Goal: Task Accomplishment & Management: Complete application form

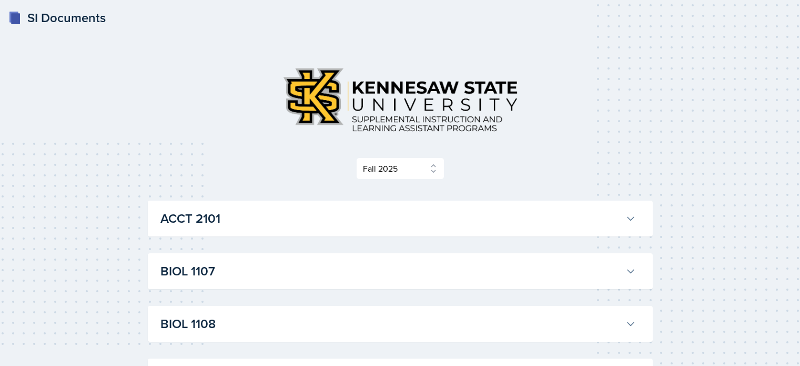
select select "2bed604d-1099-4043-b1bc-2365e8740244"
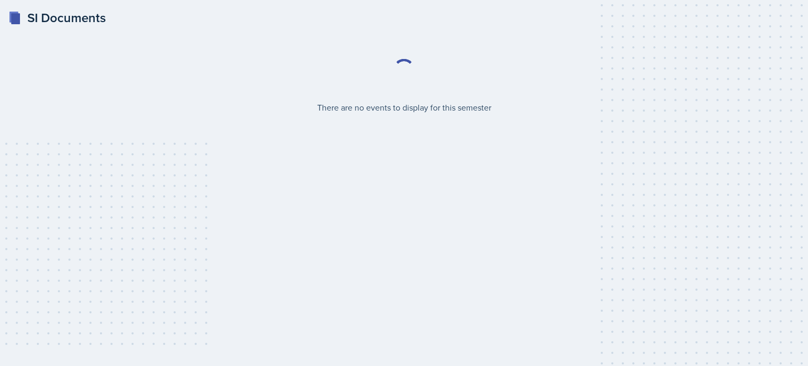
select select "2bed604d-1099-4043-b1bc-2365e8740244"
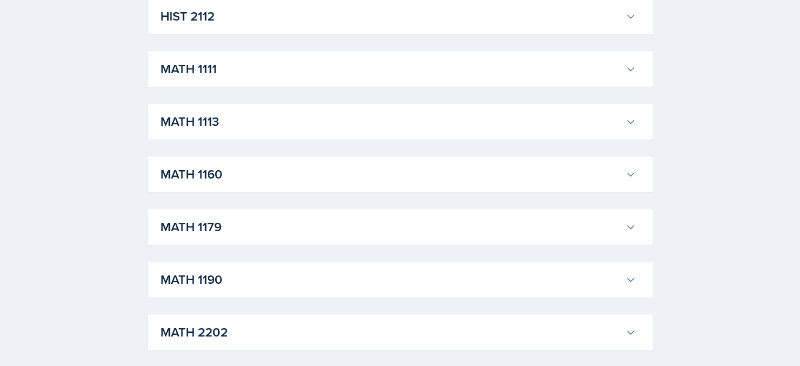
scroll to position [942, 0]
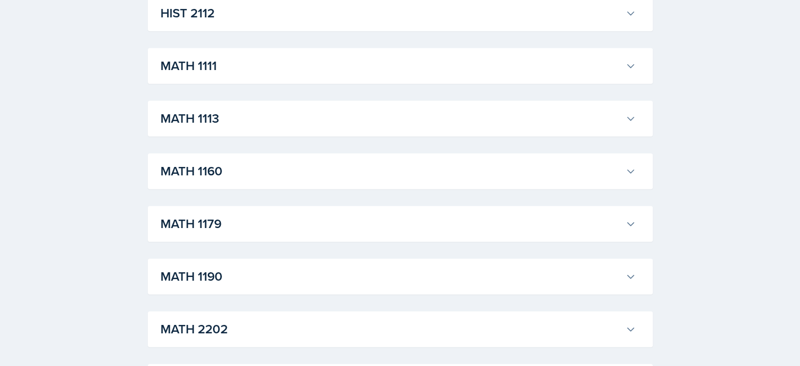
click at [243, 76] on button "MATH 1111" at bounding box center [398, 65] width 480 height 23
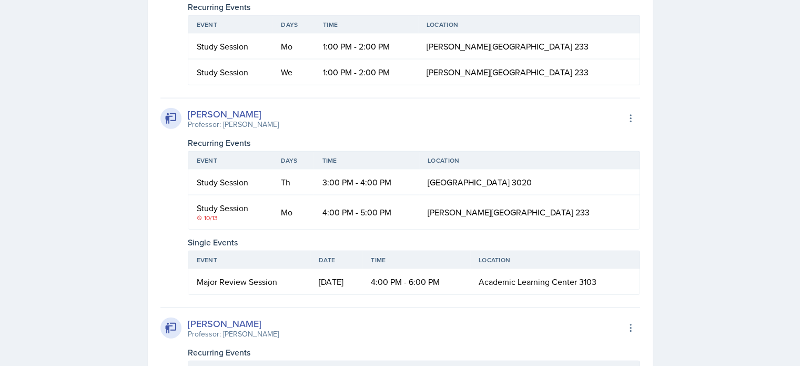
scroll to position [2494, 0]
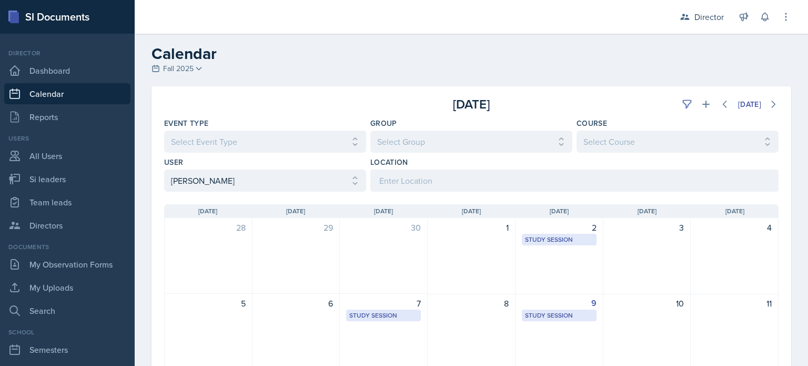
select select "718774d5-a24a-480f-876b-caf1d6d679bb"
click at [87, 172] on link "Si leaders" at bounding box center [67, 178] width 126 height 21
select select "2bed604d-1099-4043-b1bc-2365e8740244"
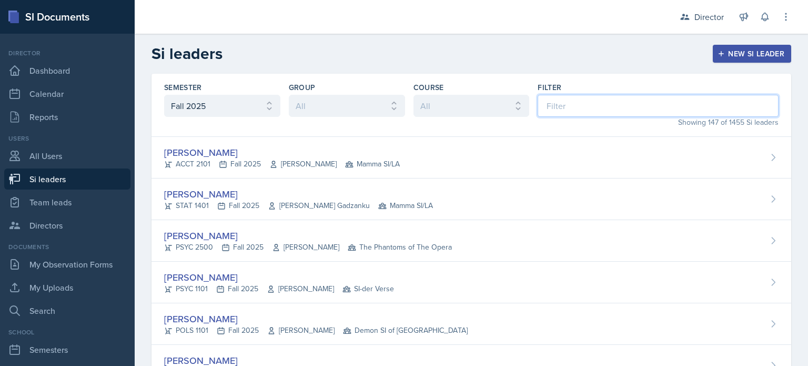
click at [545, 104] on input at bounding box center [658, 106] width 241 height 22
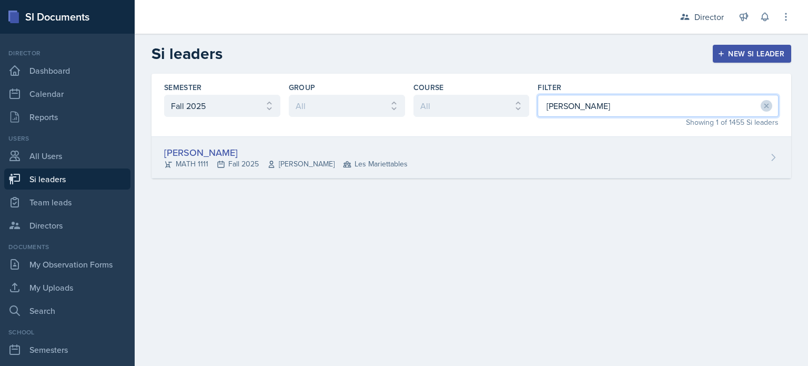
type input "dina"
click at [518, 157] on div "[PERSON_NAME] MATH 1111 Fall 2025 [PERSON_NAME] Les Mariettables" at bounding box center [472, 158] width 640 height 42
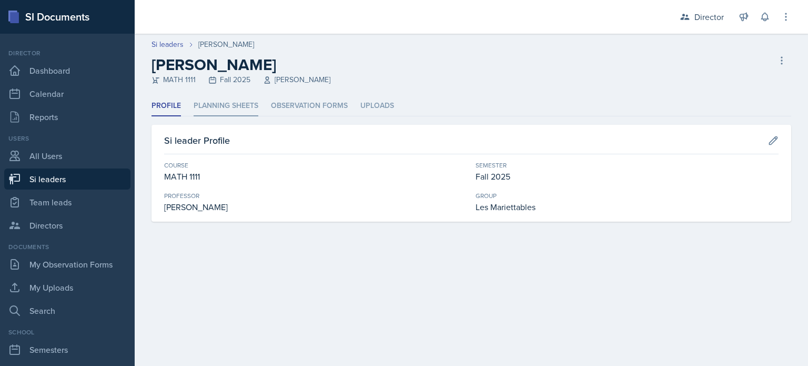
click at [255, 104] on li "Planning Sheets" at bounding box center [226, 106] width 65 height 21
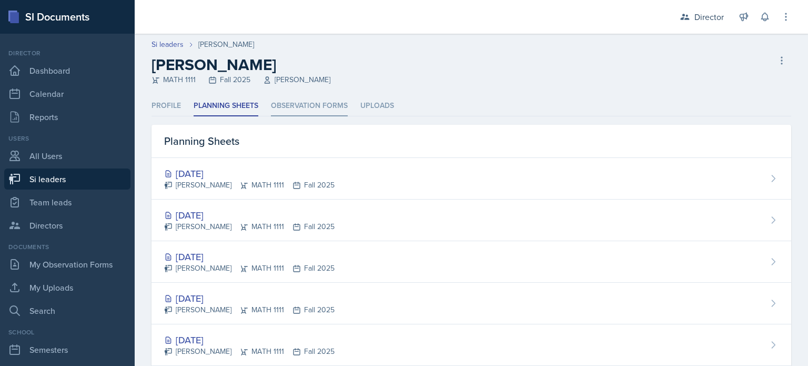
click at [299, 105] on li "Observation Forms" at bounding box center [309, 106] width 77 height 21
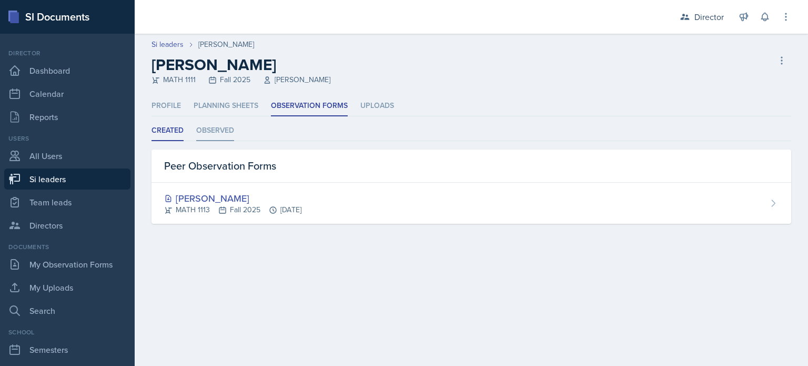
click at [225, 129] on li "Observed" at bounding box center [215, 131] width 38 height 21
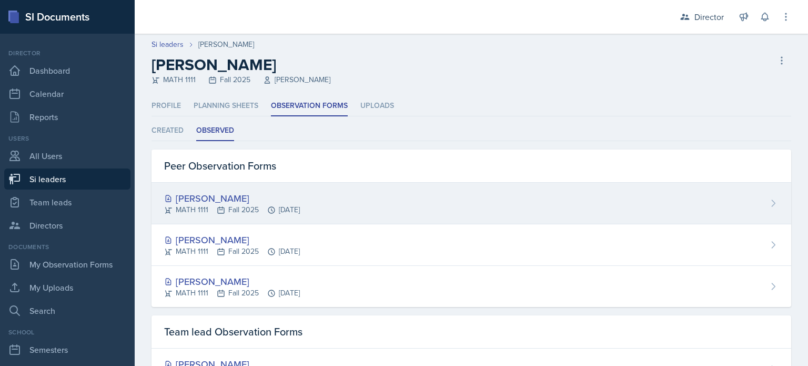
click at [245, 206] on div "MATH 1111 Fall 2025 Sep 30th, 2025" at bounding box center [232, 209] width 136 height 11
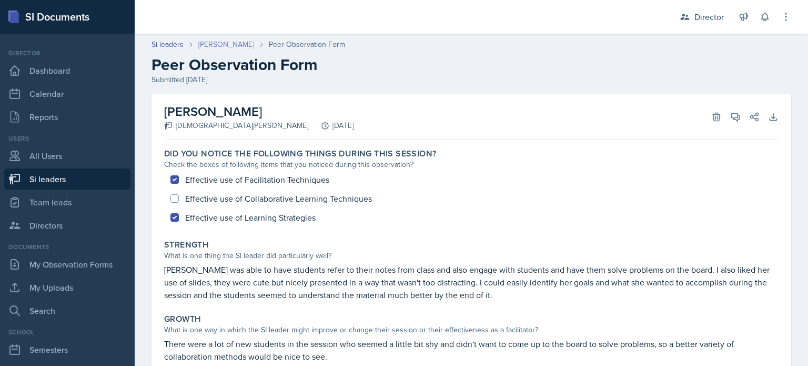
click at [204, 48] on link "[PERSON_NAME]" at bounding box center [226, 44] width 56 height 11
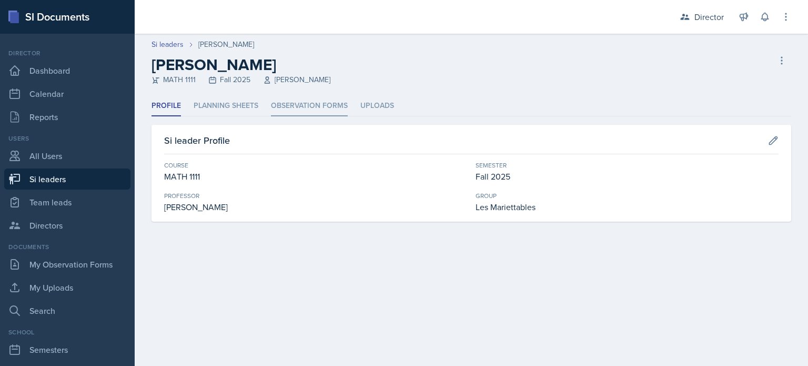
click at [297, 115] on li "Observation Forms" at bounding box center [309, 106] width 77 height 21
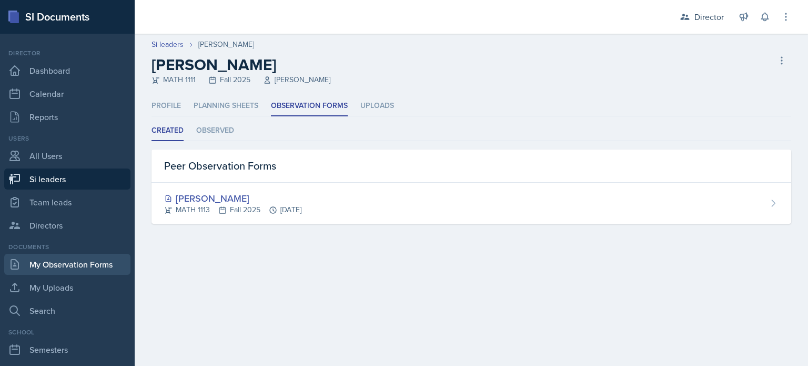
click at [69, 258] on link "My Observation Forms" at bounding box center [67, 264] width 126 height 21
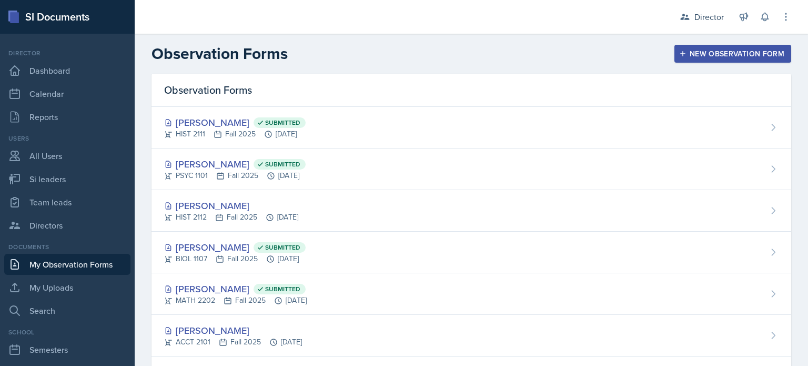
click at [675, 61] on button "New Observation Form" at bounding box center [733, 54] width 117 height 18
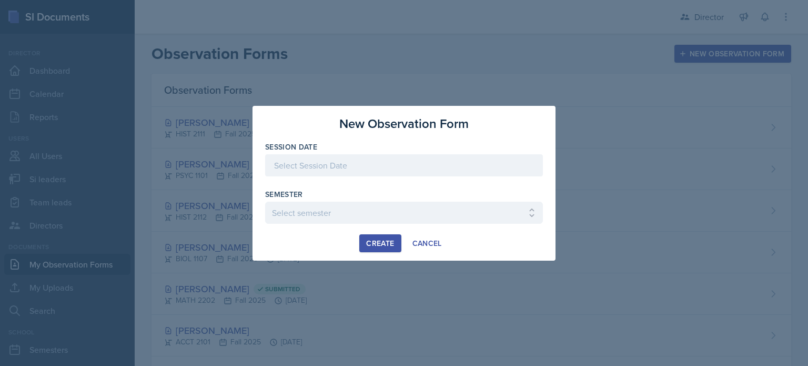
click at [431, 164] on div at bounding box center [404, 165] width 278 height 22
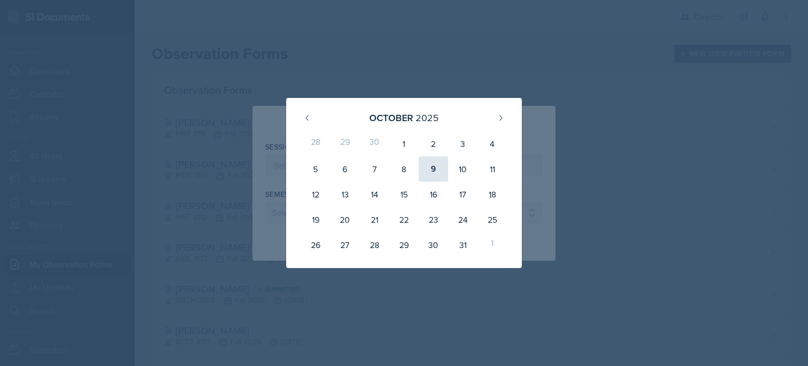
click at [431, 172] on div "9" at bounding box center [433, 168] width 29 height 25
type input "October 9th, 2025"
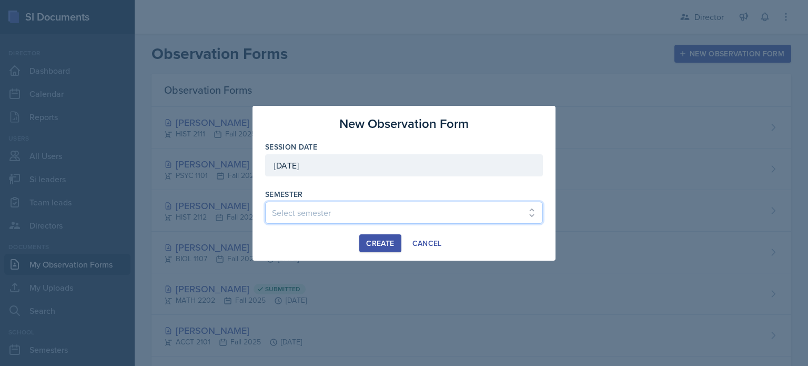
click at [352, 210] on select "Select semester Fall 2025 Summer 2025 Spring 2025 Fall 2024 Summer 2024 Spring …" at bounding box center [404, 213] width 278 height 22
select select "2bed604d-1099-4043-b1bc-2365e8740244"
click at [265, 202] on select "Select semester Fall 2025 Summer 2025 Spring 2025 Fall 2024 Summer 2024 Spring …" at bounding box center [404, 213] width 278 height 22
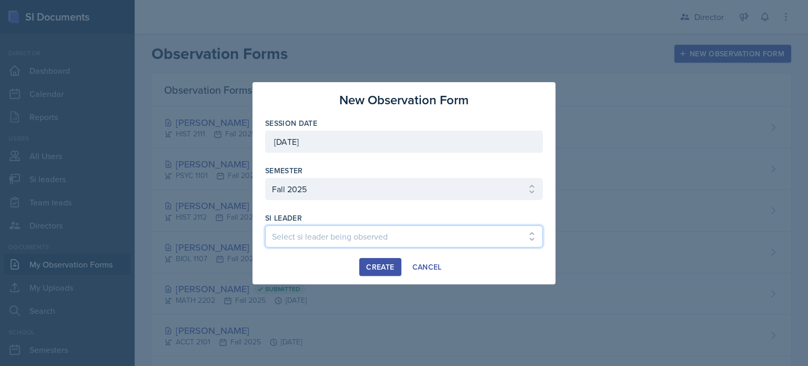
click at [354, 244] on select "Select si leader being observed Rayann Afani Sam Alderton Malk Almimar James Co…" at bounding box center [404, 236] width 278 height 22
select select "91a13cad-b4d8-4d8c-9bdb-46da39246757"
click at [265, 225] on select "Select si leader being observed Rayann Afani Sam Alderton Malk Almimar James Co…" at bounding box center [404, 236] width 278 height 22
click at [381, 258] on button "Create" at bounding box center [380, 267] width 42 height 18
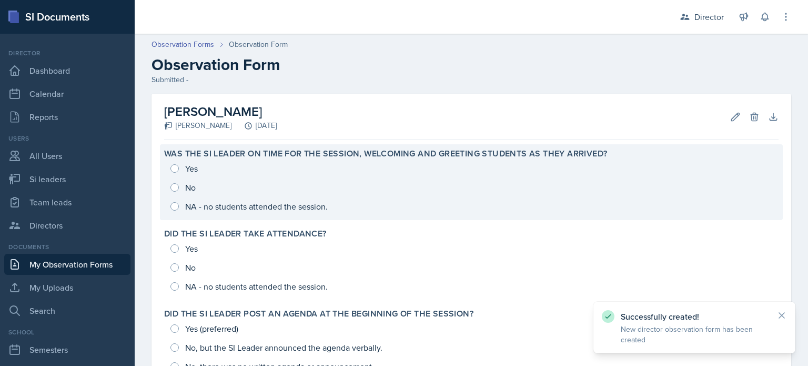
click at [254, 189] on div "Yes No NA - no students attended the session." at bounding box center [471, 187] width 615 height 57
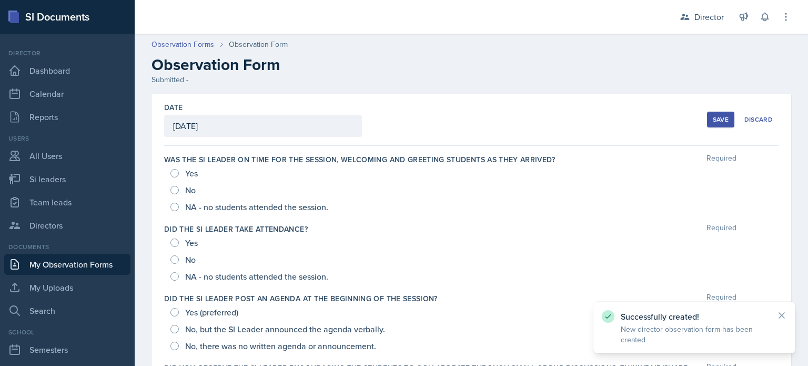
click at [183, 185] on div "No" at bounding box center [184, 190] width 27 height 17
click at [173, 192] on input "No" at bounding box center [175, 190] width 8 height 8
radio input "true"
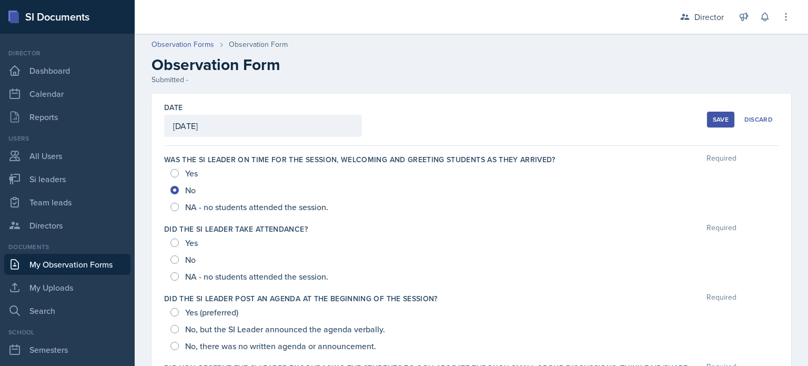
click at [173, 247] on div "Yes" at bounding box center [185, 242] width 29 height 17
click at [174, 243] on input "Yes" at bounding box center [175, 242] width 8 height 8
radio input "true"
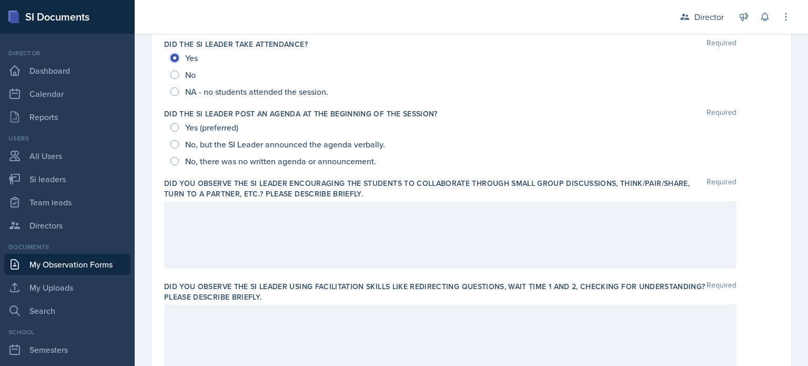
scroll to position [185, 0]
click at [207, 217] on div at bounding box center [450, 233] width 573 height 67
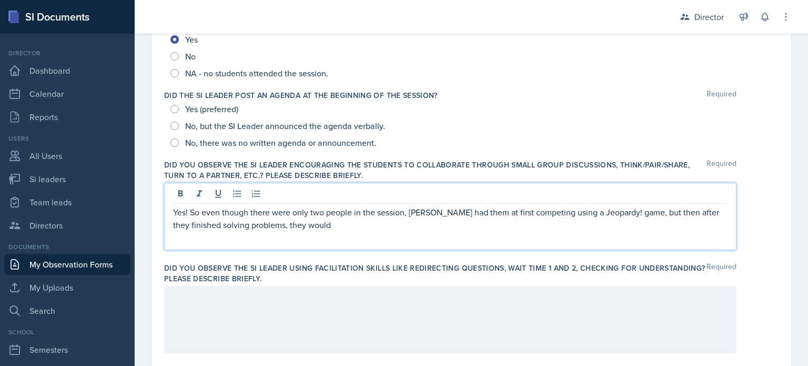
drag, startPoint x: 305, startPoint y: 218, endPoint x: 296, endPoint y: 314, distance: 96.1
click at [296, 314] on div at bounding box center [450, 319] width 573 height 67
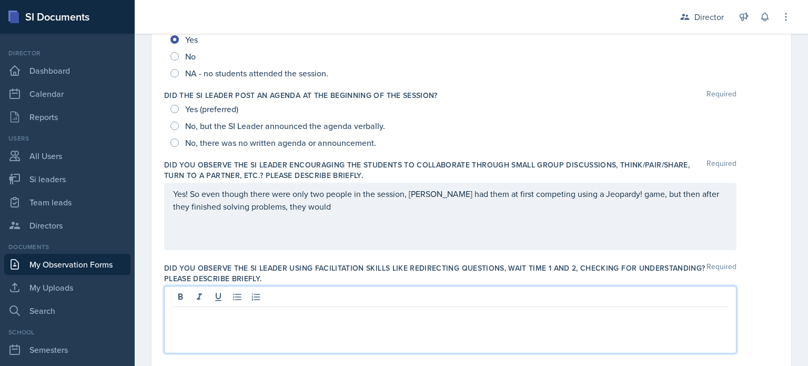
scroll to position [221, 0]
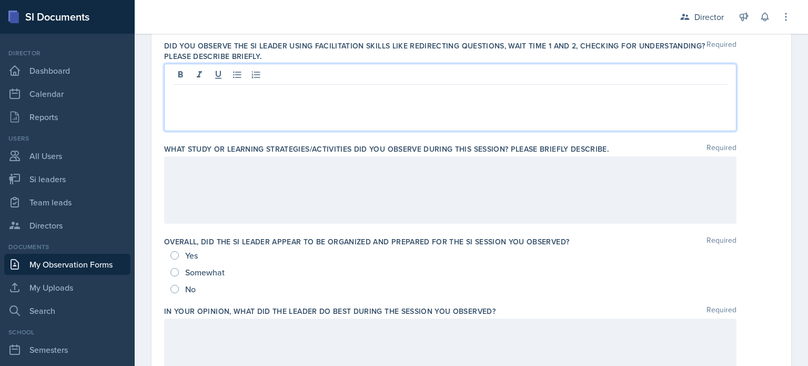
click at [299, 179] on div at bounding box center [450, 189] width 573 height 67
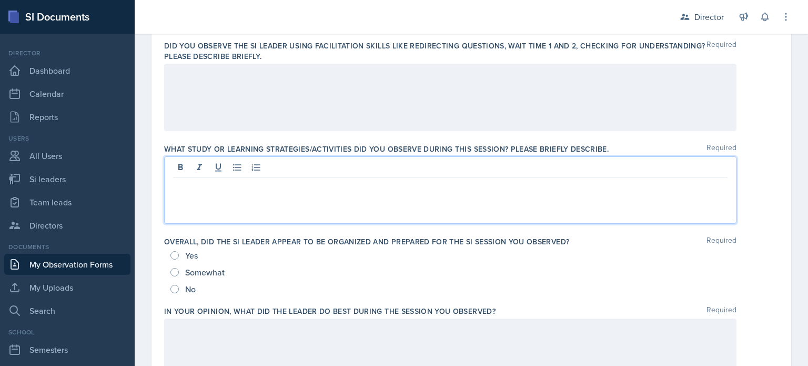
scroll to position [444, 0]
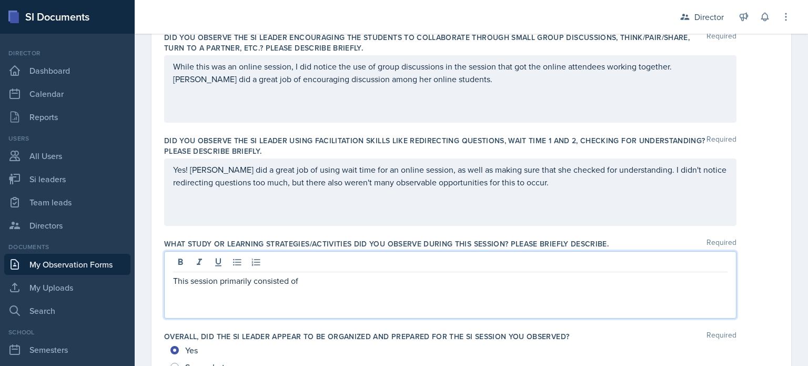
scroll to position [330, 0]
click at [574, 94] on div "While this was an online session, I did notice the use of group discussions in …" at bounding box center [450, 89] width 573 height 67
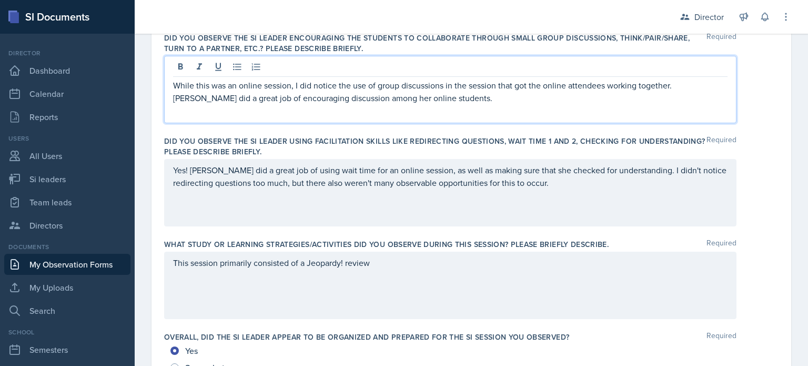
scroll to position [348, 0]
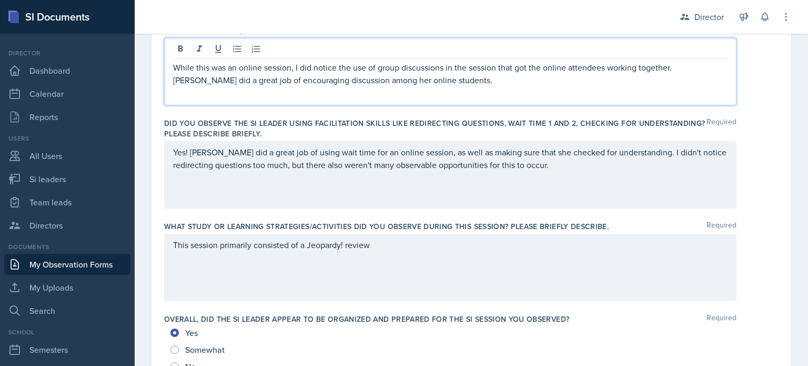
click at [410, 256] on div "This session primarily consisted of a Jeopardy! review" at bounding box center [450, 267] width 573 height 67
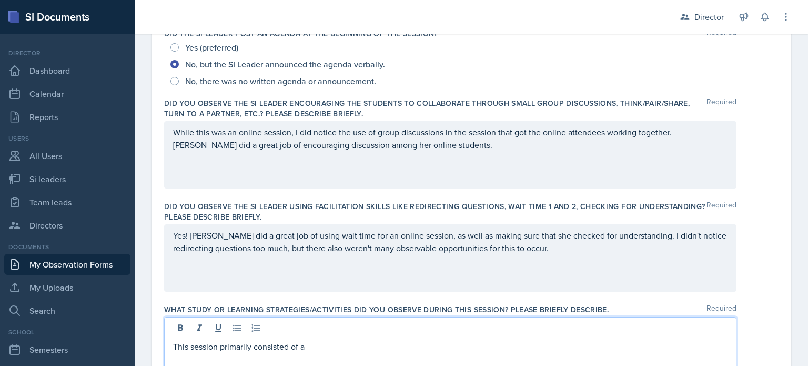
scroll to position [265, 0]
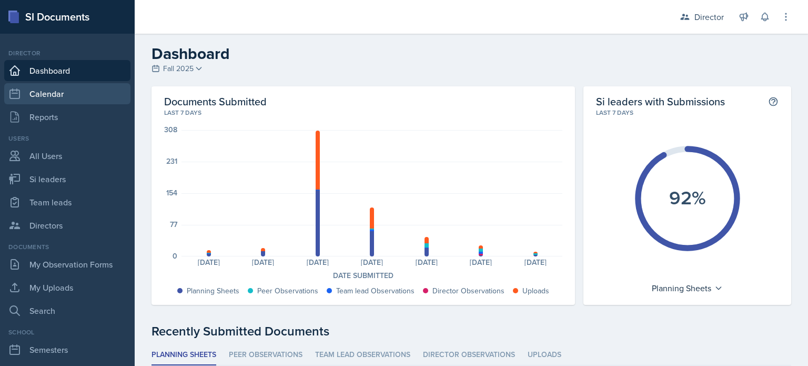
click at [83, 97] on link "Calendar" at bounding box center [67, 93] width 126 height 21
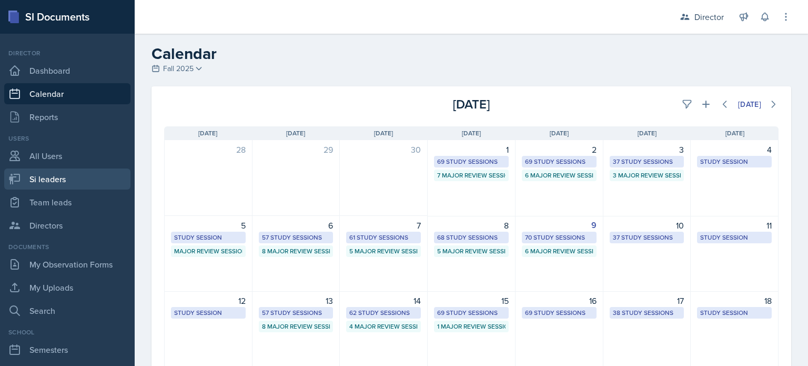
click at [59, 184] on link "Si leaders" at bounding box center [67, 178] width 126 height 21
select select "2bed604d-1099-4043-b1bc-2365e8740244"
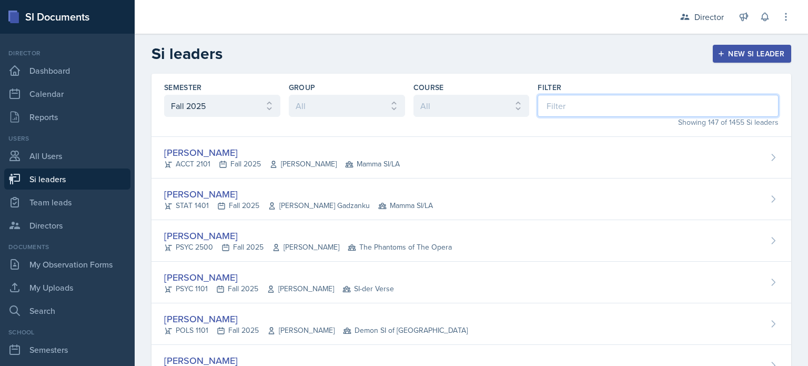
click at [580, 102] on input at bounding box center [658, 106] width 241 height 22
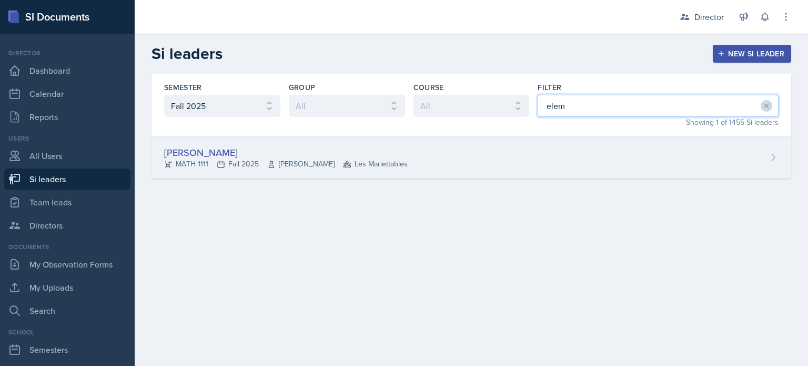
type input "elem"
click at [449, 169] on div "[PERSON_NAME] MATH 1111 Fall 2025 [PERSON_NAME] Les Mariettables" at bounding box center [472, 158] width 640 height 42
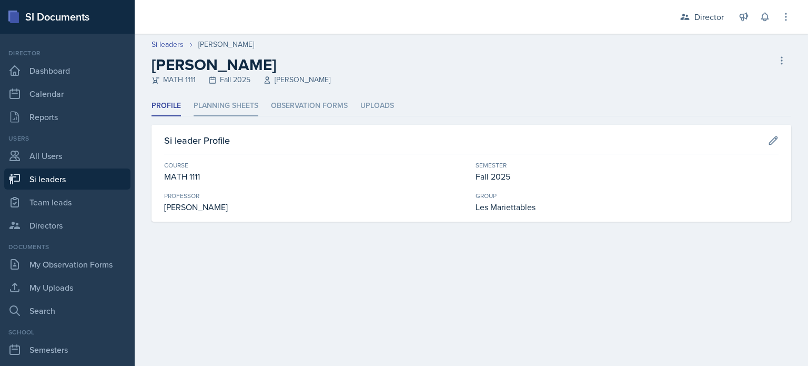
click at [232, 104] on li "Planning Sheets" at bounding box center [226, 106] width 65 height 21
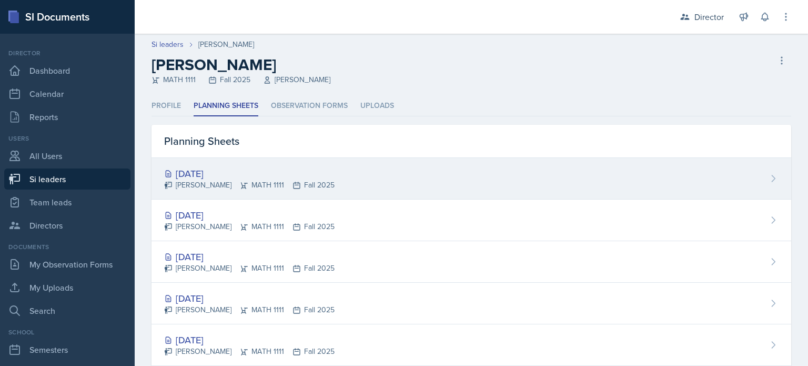
click at [215, 175] on div "[DATE]" at bounding box center [249, 173] width 171 height 14
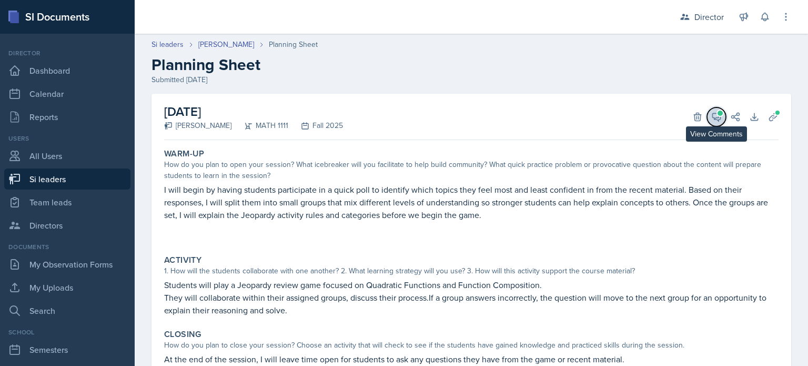
click at [707, 123] on button "View Comments" at bounding box center [716, 116] width 19 height 19
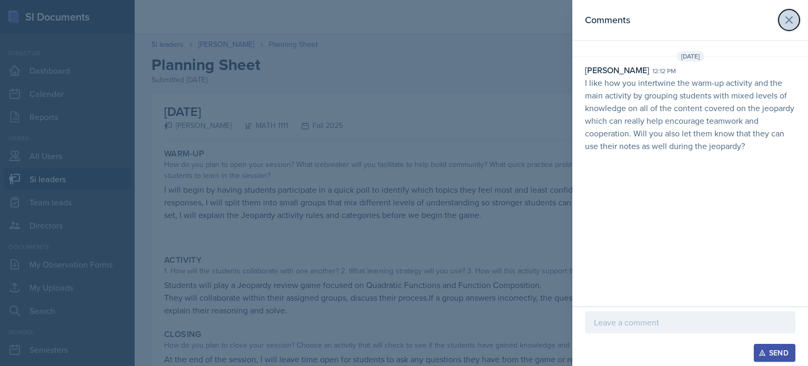
click at [790, 16] on icon at bounding box center [789, 20] width 13 height 13
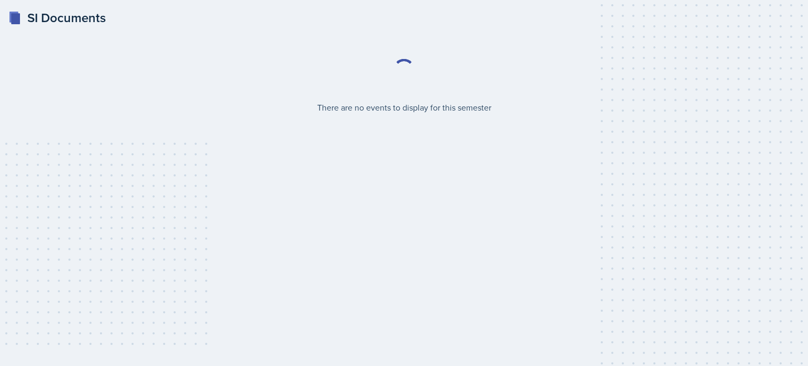
select select "2bed604d-1099-4043-b1bc-2365e8740244"
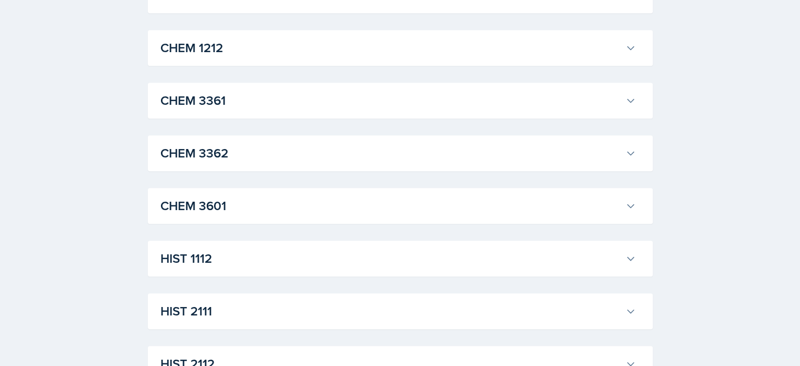
scroll to position [611, 0]
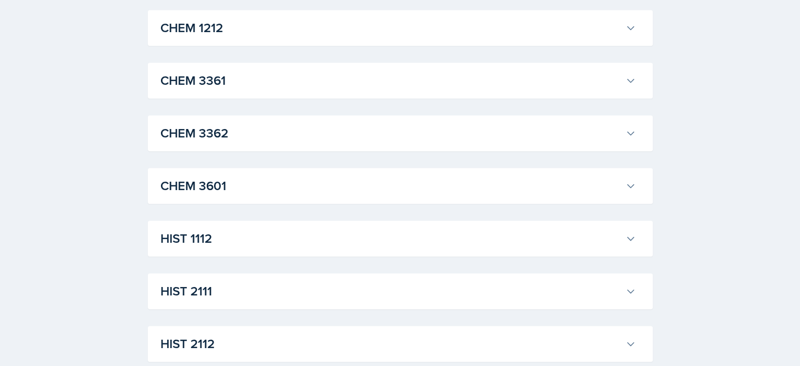
click at [294, 84] on h3 "CHEM 3361" at bounding box center [391, 80] width 461 height 19
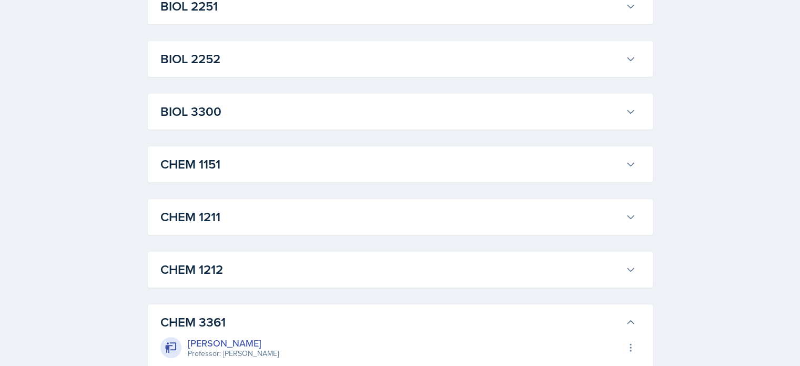
scroll to position [370, 0]
click at [267, 14] on h3 "BIOL 2251" at bounding box center [391, 5] width 461 height 19
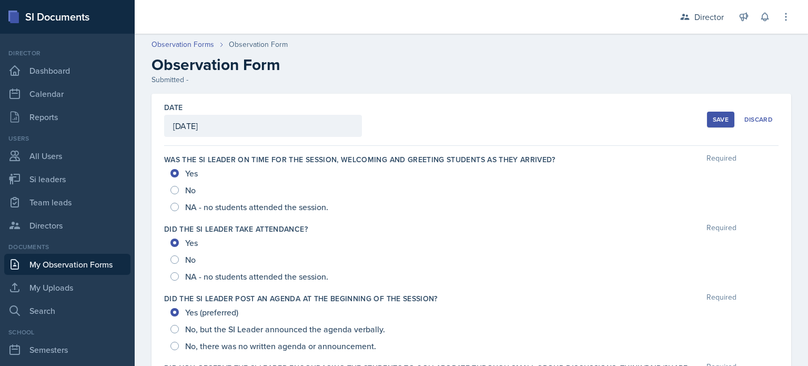
scroll to position [419, 0]
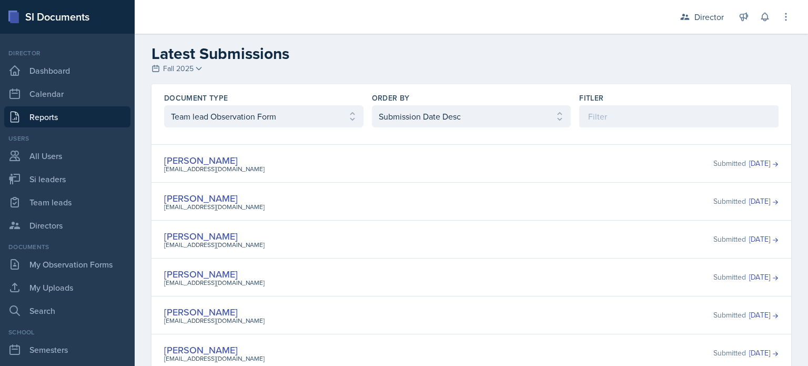
select select "3"
select select "2"
click at [93, 183] on link "Si leaders" at bounding box center [67, 178] width 126 height 21
select select "2bed604d-1099-4043-b1bc-2365e8740244"
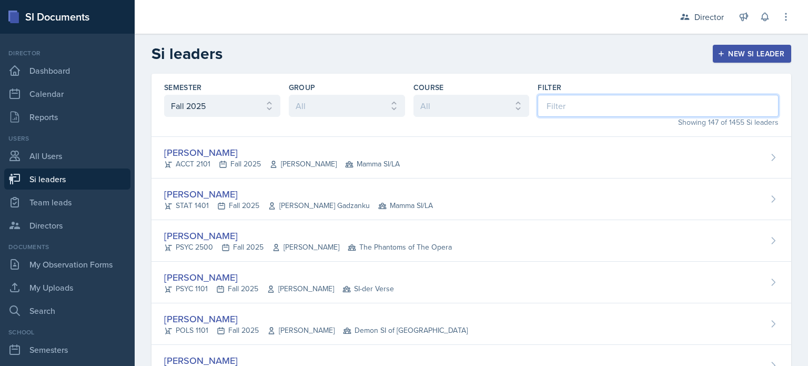
click at [556, 105] on input at bounding box center [658, 106] width 241 height 22
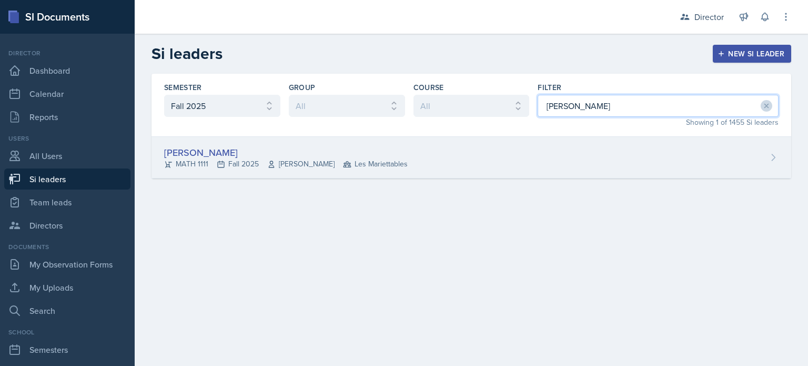
type input "[PERSON_NAME]"
click at [489, 147] on div "[PERSON_NAME] MATH 1111 Fall 2025 [PERSON_NAME] Les Mariettables" at bounding box center [472, 158] width 640 height 42
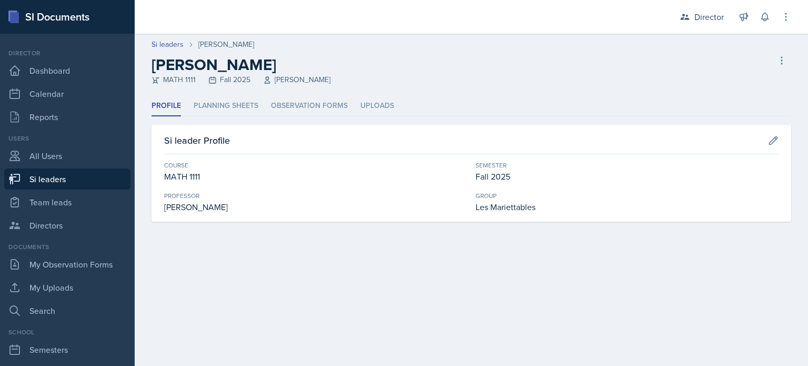
click at [317, 117] on div "Profile Planning Sheets Observation Forms Uploads Profile Planning Sheets Obser…" at bounding box center [472, 159] width 640 height 126
click at [310, 105] on li "Observation Forms" at bounding box center [309, 106] width 77 height 21
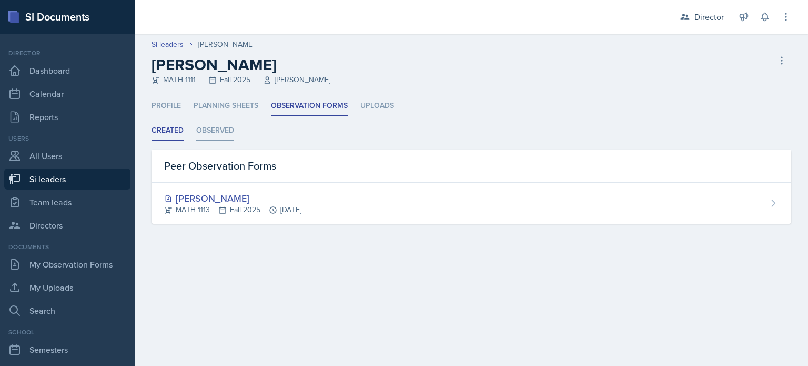
click at [215, 128] on li "Observed" at bounding box center [215, 131] width 38 height 21
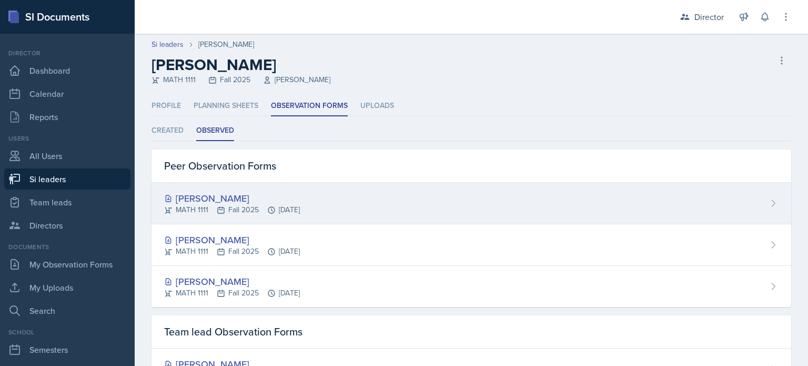
click at [220, 211] on icon at bounding box center [221, 210] width 8 height 8
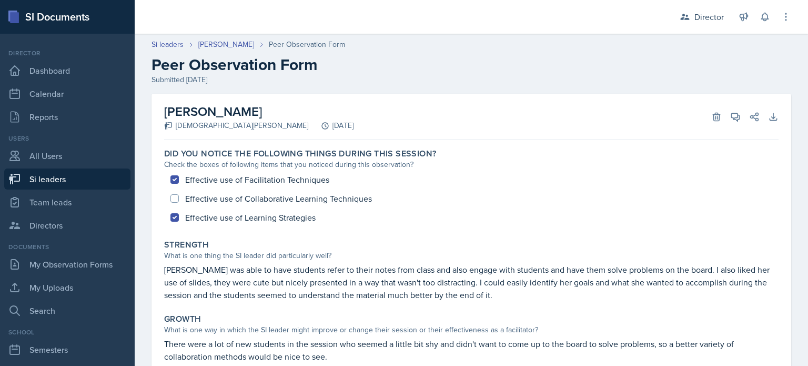
scroll to position [162, 0]
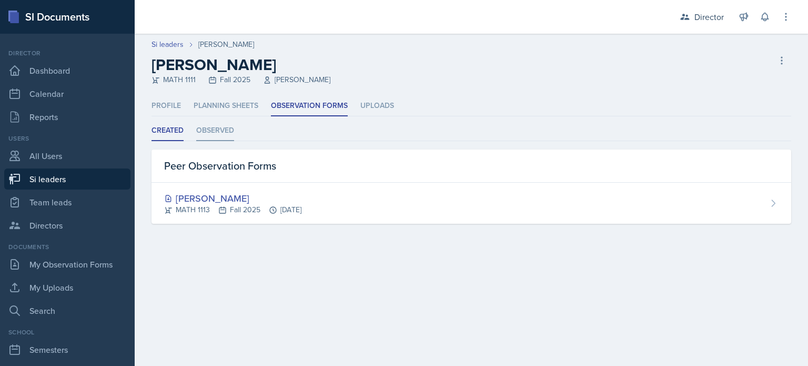
click at [221, 127] on li "Observed" at bounding box center [215, 131] width 38 height 21
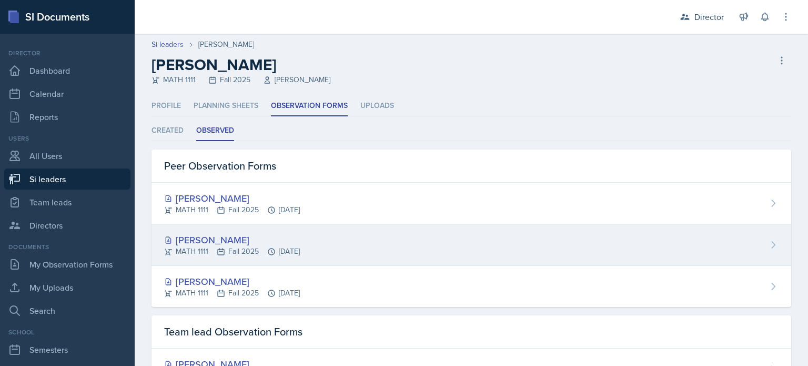
click at [234, 256] on div "Dina Elemam MATH 1111 Fall 2025 Sep 12th, 2025" at bounding box center [472, 245] width 640 height 42
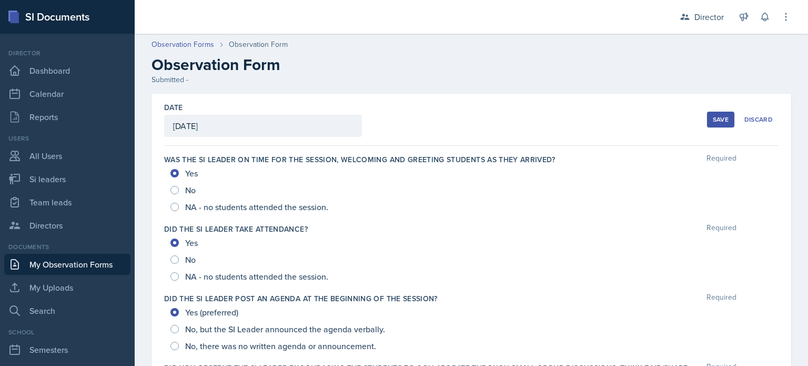
scroll to position [776, 0]
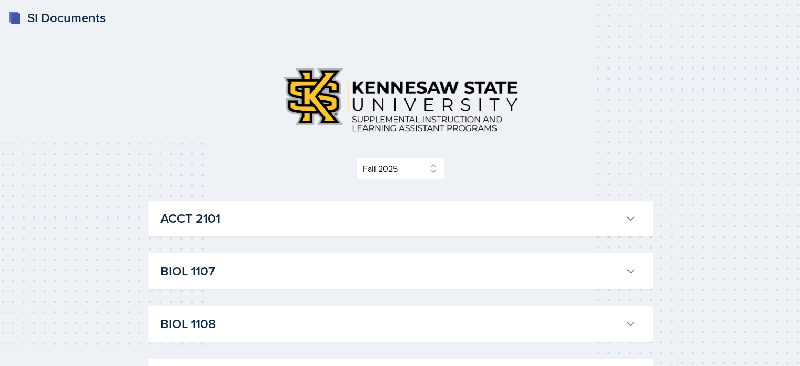
select select "2bed604d-1099-4043-b1bc-2365e8740244"
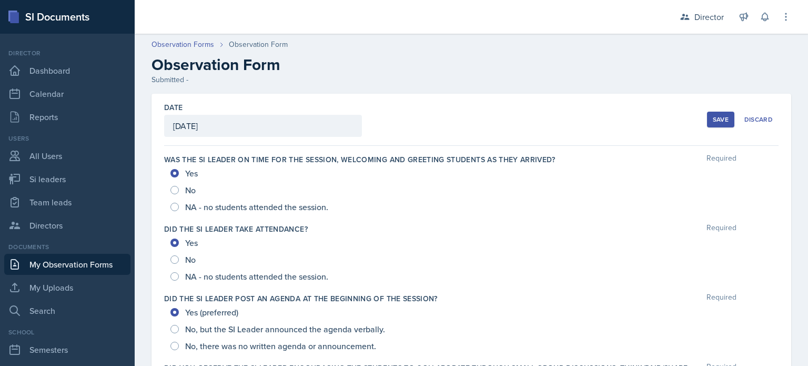
scroll to position [281, 0]
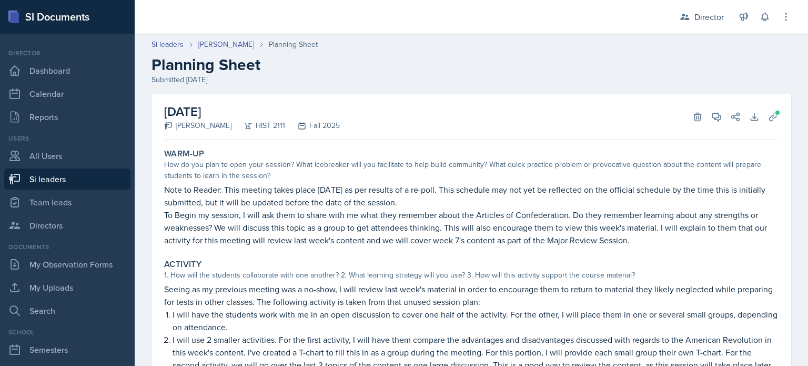
scroll to position [139, 0]
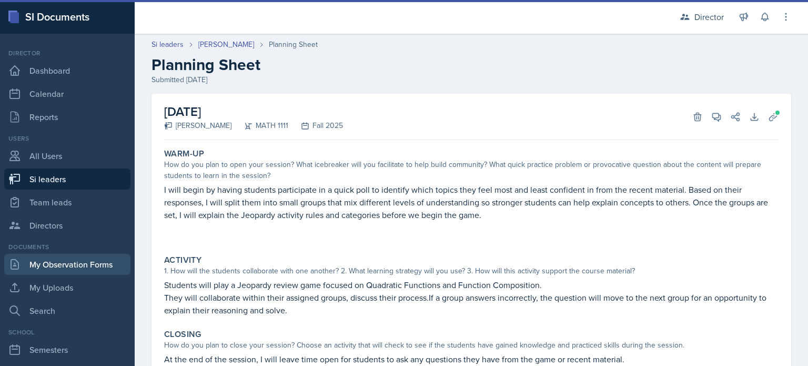
click at [69, 263] on link "My Observation Forms" at bounding box center [67, 264] width 126 height 21
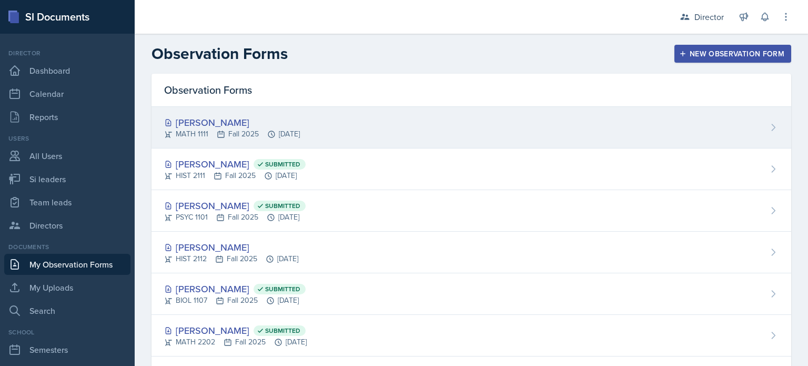
click at [276, 136] on div "MATH 1111 Fall 2025 [DATE]" at bounding box center [232, 133] width 136 height 11
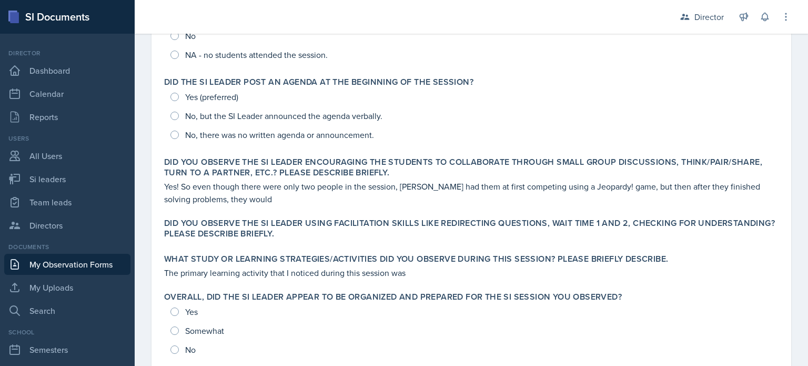
scroll to position [241, 0]
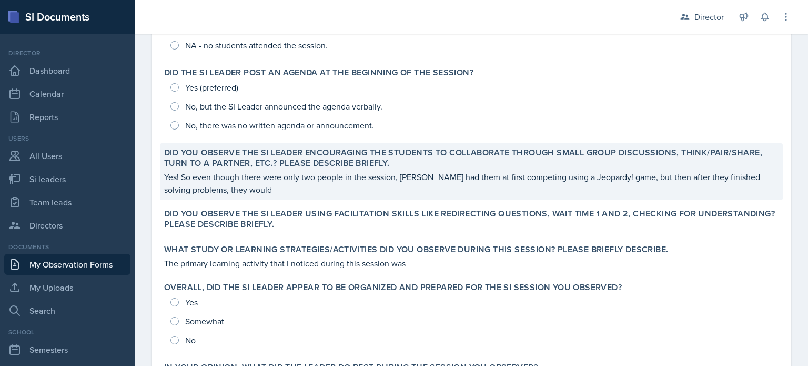
click at [362, 171] on p "Yes! So even though there were only two people in the session, [PERSON_NAME] ha…" at bounding box center [471, 183] width 615 height 25
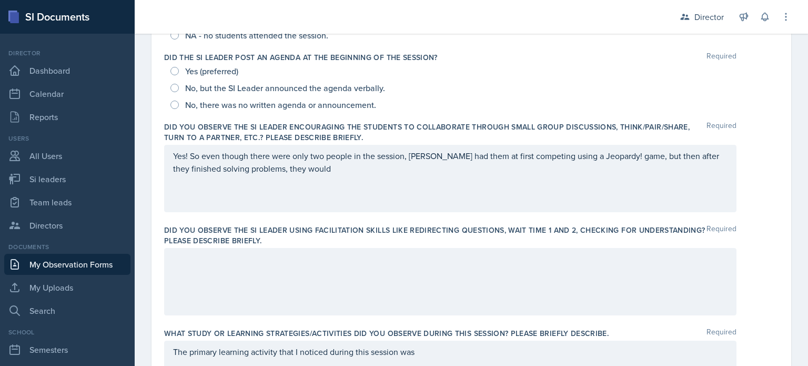
drag, startPoint x: 324, startPoint y: 176, endPoint x: 197, endPoint y: 159, distance: 127.9
click at [197, 159] on div "Yes! So even though there were only two people in the session, Neha had them at…" at bounding box center [450, 178] width 573 height 67
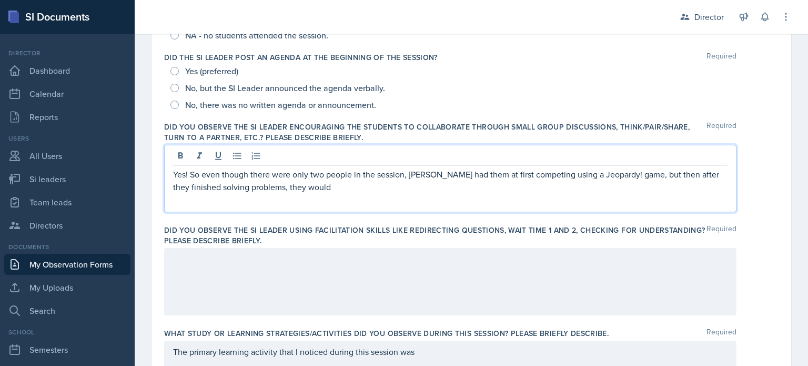
scroll to position [259, 0]
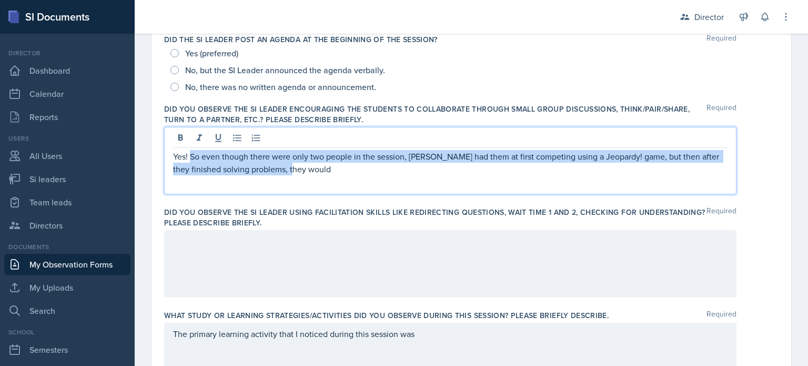
drag, startPoint x: 318, startPoint y: 168, endPoint x: 189, endPoint y: 157, distance: 128.9
click at [189, 157] on p "Yes! So even though there were only two people in the session, Neha had them at…" at bounding box center [450, 162] width 555 height 25
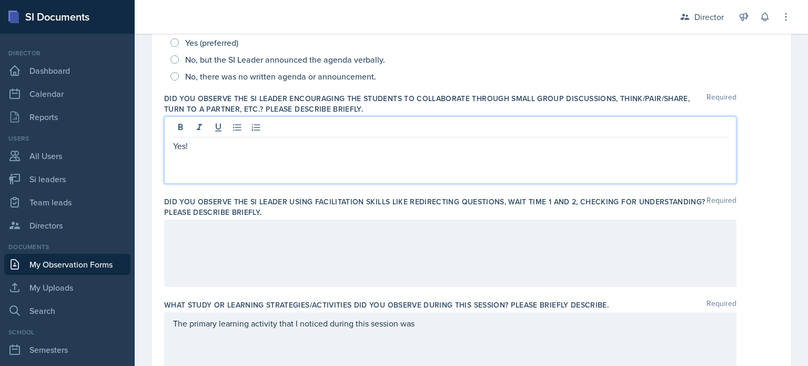
scroll to position [273, 0]
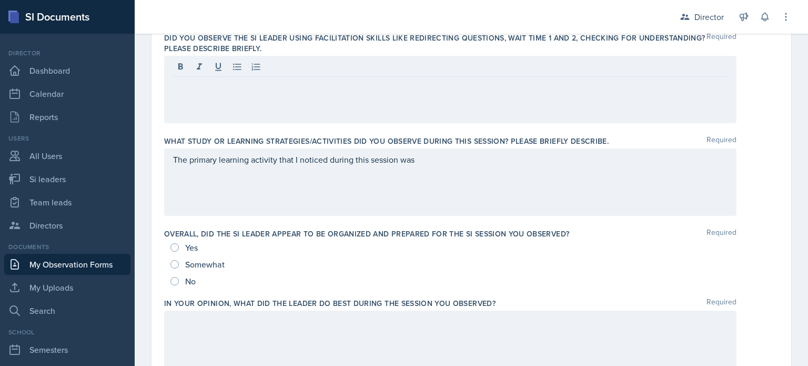
click at [529, 185] on div "The primary learning activity that I noticed during this session was" at bounding box center [450, 181] width 573 height 67
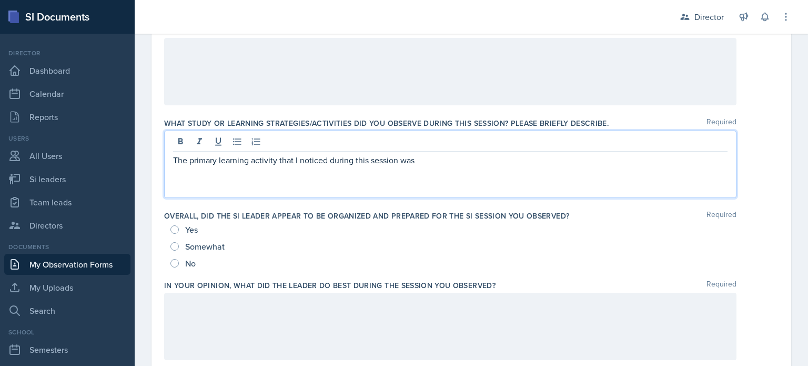
click at [507, 174] on div "The primary learning activity that I noticed during this session was" at bounding box center [450, 164] width 573 height 67
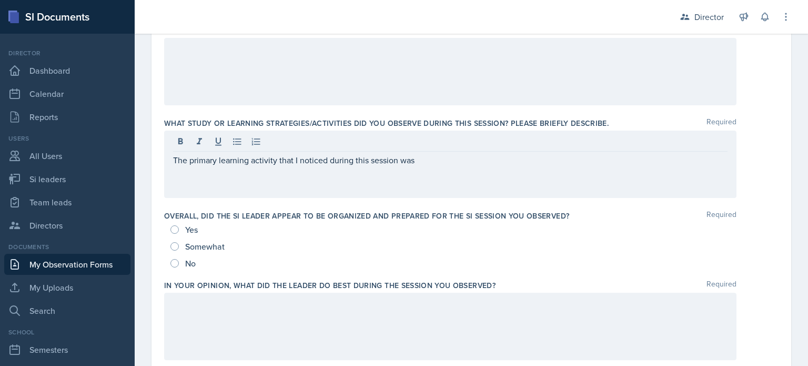
click at [489, 166] on div "The primary learning activity that I noticed during this session was" at bounding box center [450, 164] width 573 height 67
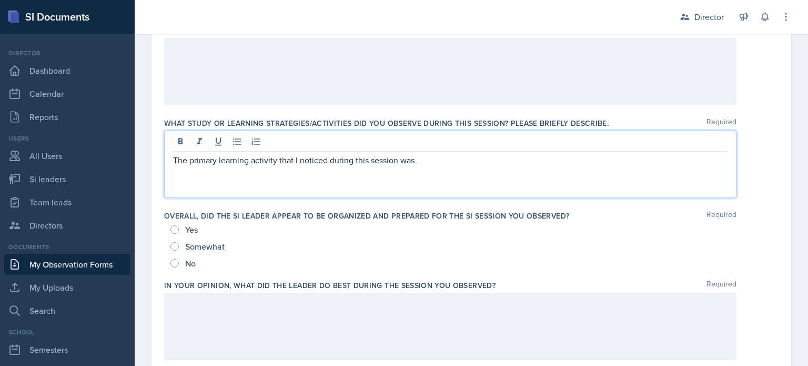
click at [448, 157] on p "The primary learning activity that I noticed during this session was" at bounding box center [450, 160] width 555 height 13
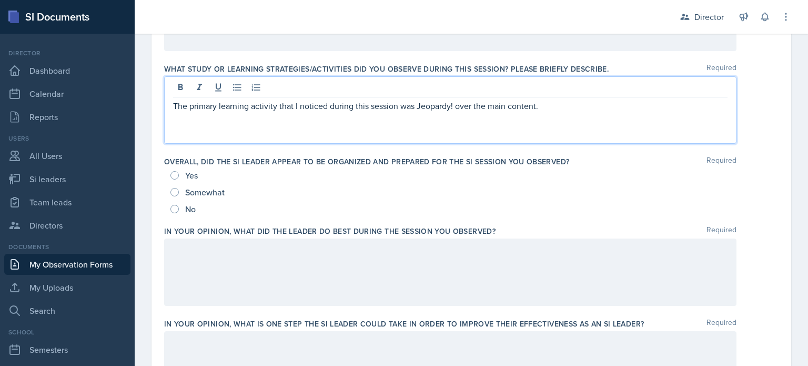
scroll to position [506, 0]
click at [173, 174] on input "Yes" at bounding box center [175, 175] width 8 height 8
radio input "true"
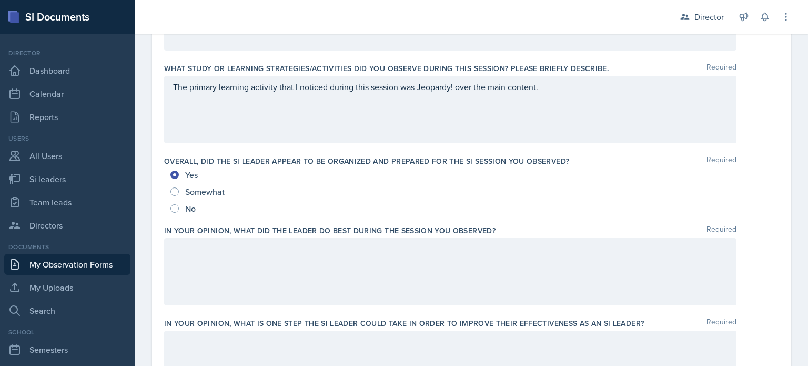
click at [209, 276] on div at bounding box center [450, 271] width 573 height 67
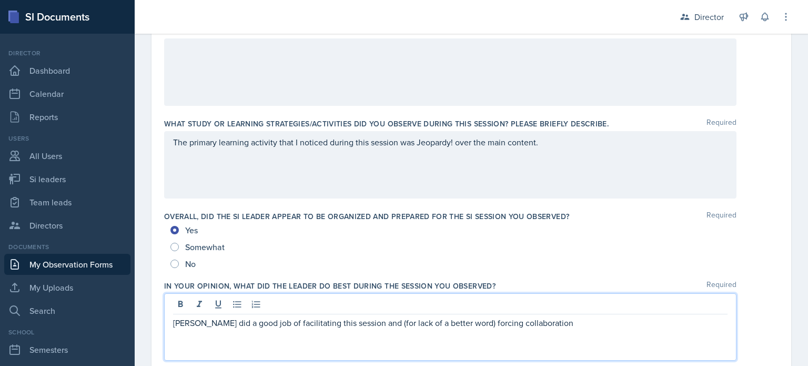
scroll to position [259, 0]
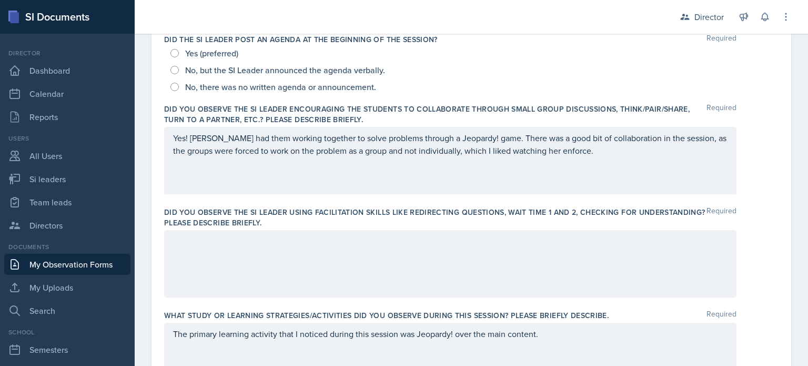
click at [496, 244] on p at bounding box center [450, 241] width 555 height 13
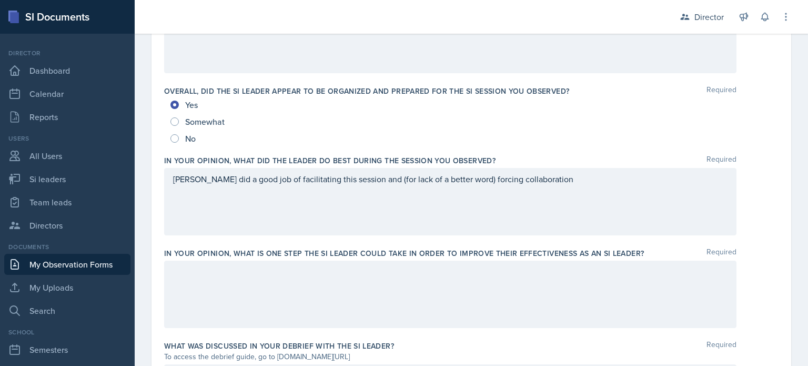
click at [547, 199] on div "Dina did a good job of facilitating this session and (for lack of a better word…" at bounding box center [450, 201] width 573 height 67
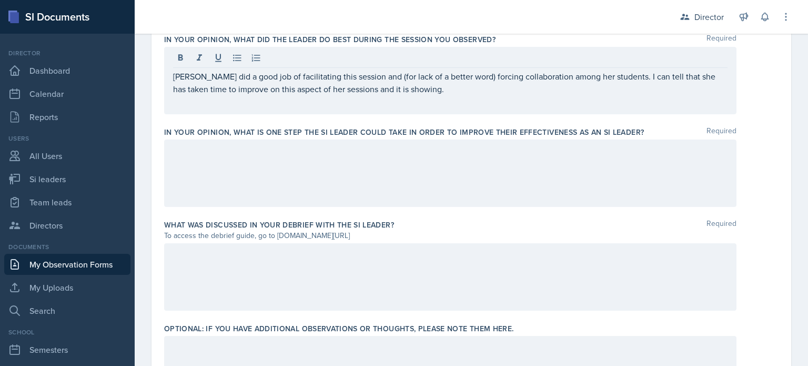
click at [420, 191] on div at bounding box center [450, 172] width 573 height 67
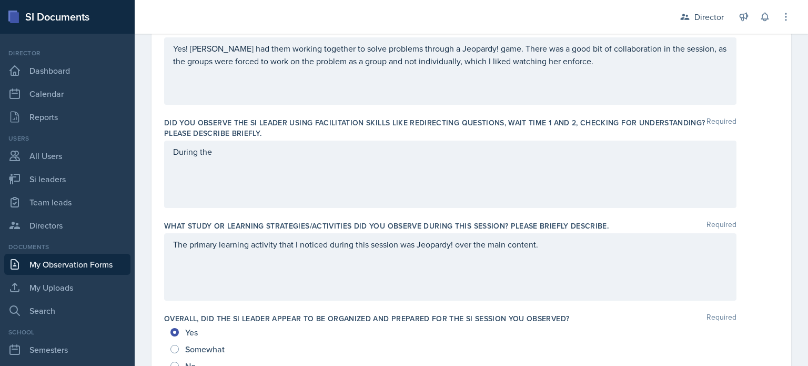
scroll to position [343, 0]
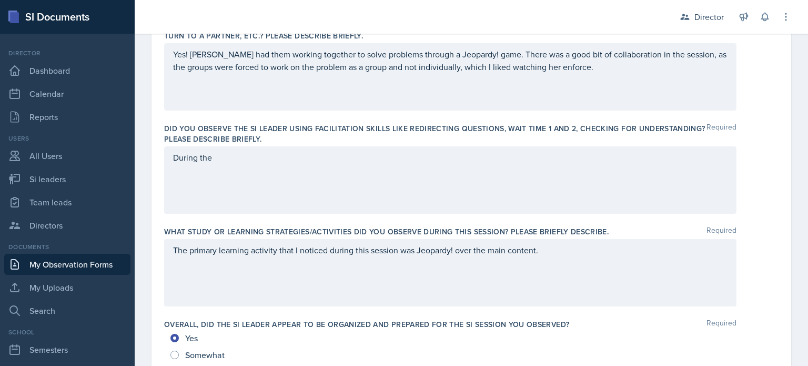
click at [548, 169] on div "During the" at bounding box center [450, 179] width 573 height 67
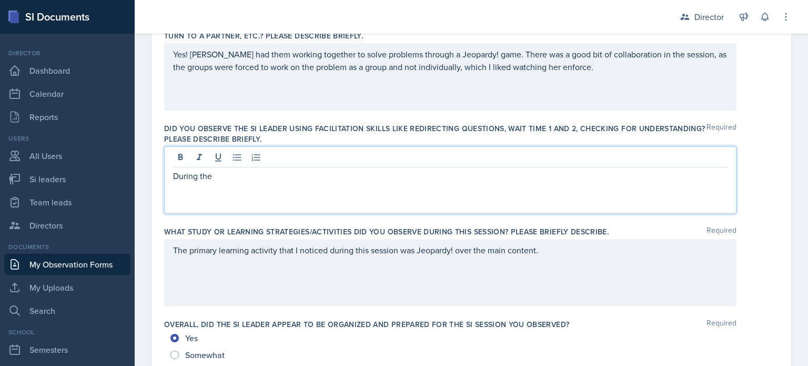
scroll to position [360, 0]
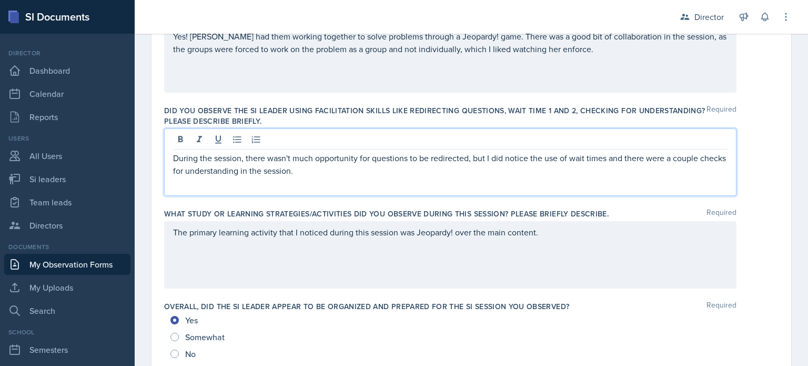
click at [548, 169] on p "During the session, there wasn't much opportunity for questions to be redirecte…" at bounding box center [450, 164] width 555 height 25
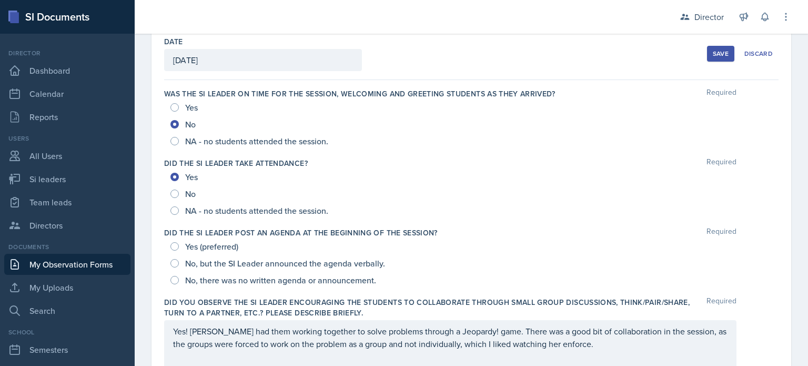
scroll to position [61, 0]
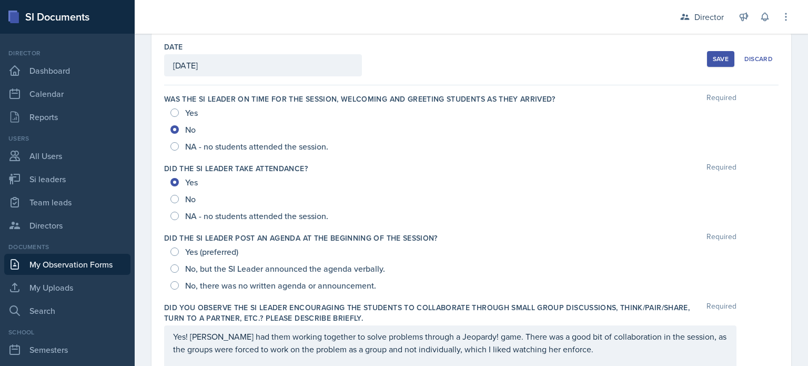
click at [177, 272] on div "No, but the SI Leader announced the agenda verbally." at bounding box center [279, 268] width 217 height 17
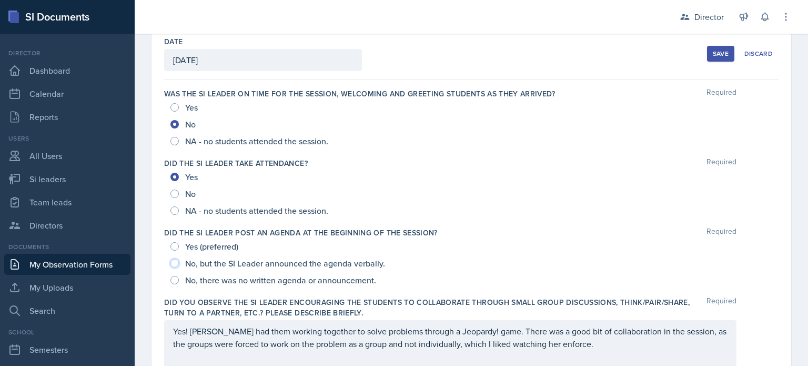
click at [176, 265] on input "No, but the SI Leader announced the agenda verbally." at bounding box center [175, 263] width 8 height 8
radio input "true"
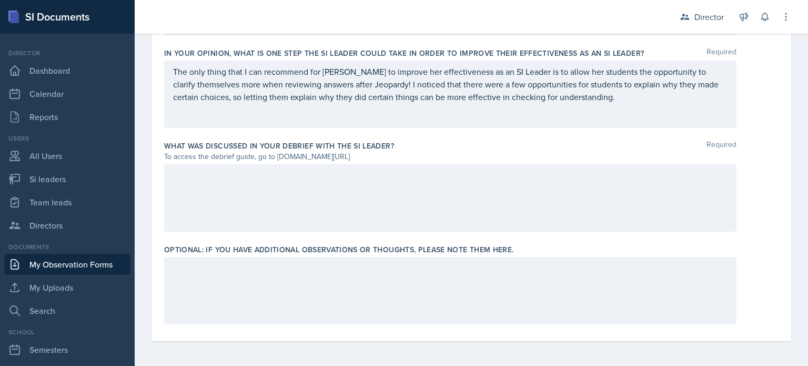
scroll to position [774, 0]
click at [419, 232] on div at bounding box center [450, 199] width 573 height 67
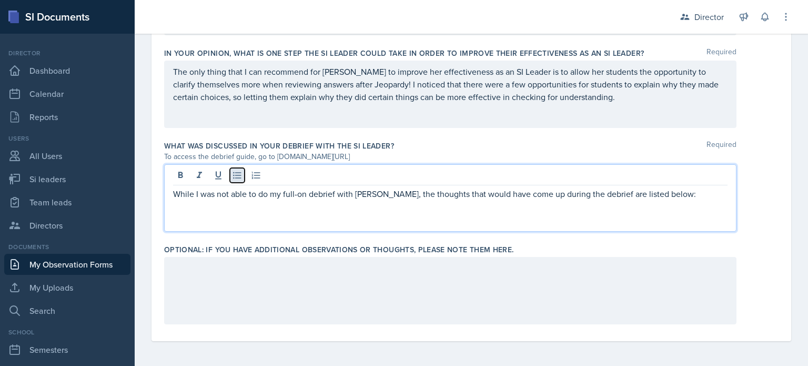
click at [237, 179] on icon at bounding box center [237, 175] width 11 height 11
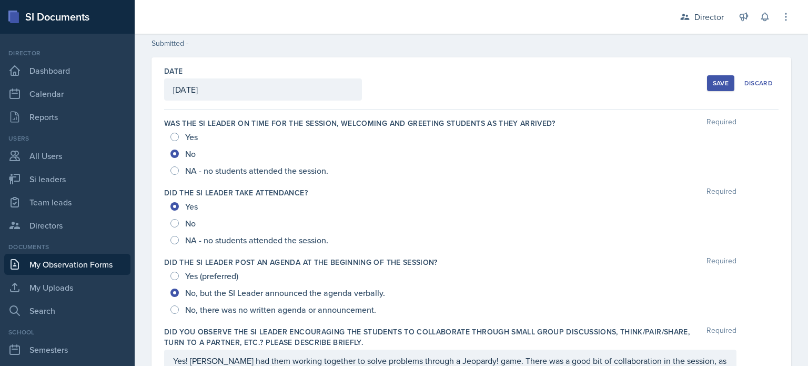
scroll to position [0, 0]
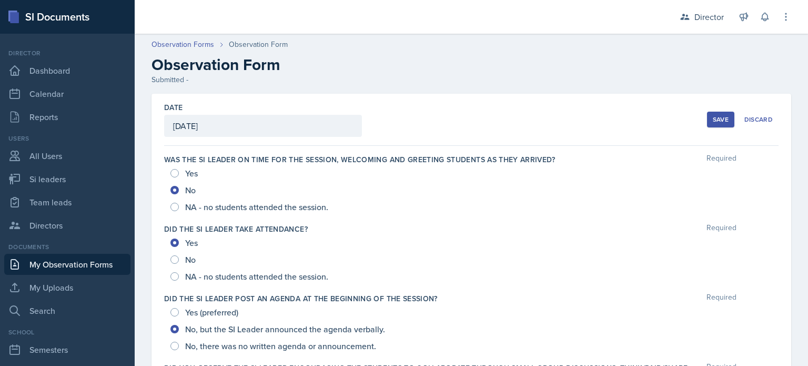
click at [707, 122] on button "Save" at bounding box center [720, 120] width 27 height 16
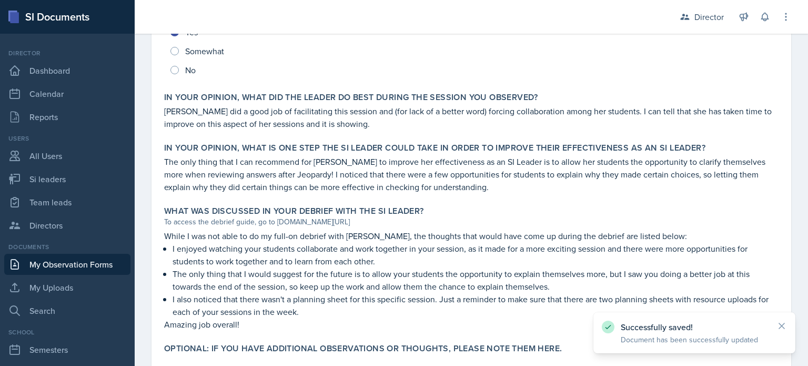
scroll to position [598, 0]
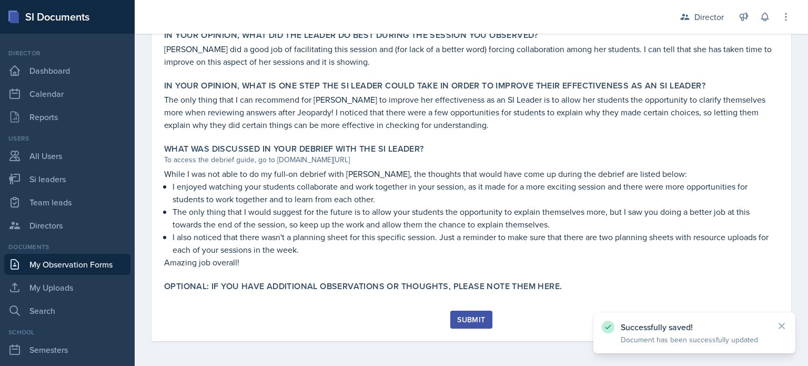
click at [450, 323] on button "Submit" at bounding box center [471, 319] width 42 height 18
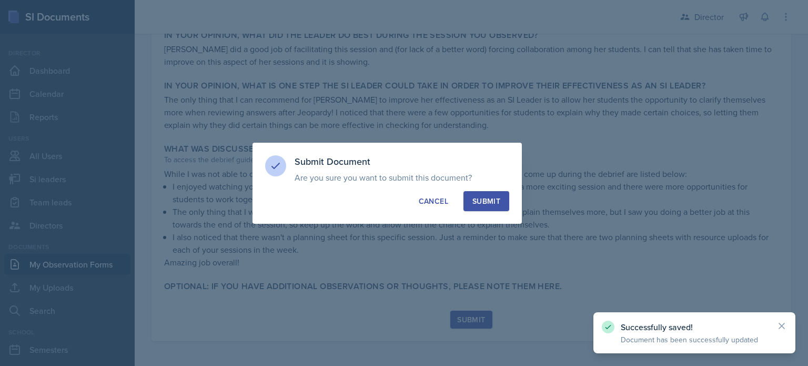
click at [489, 206] on button "Submit" at bounding box center [487, 201] width 46 height 20
radio input "true"
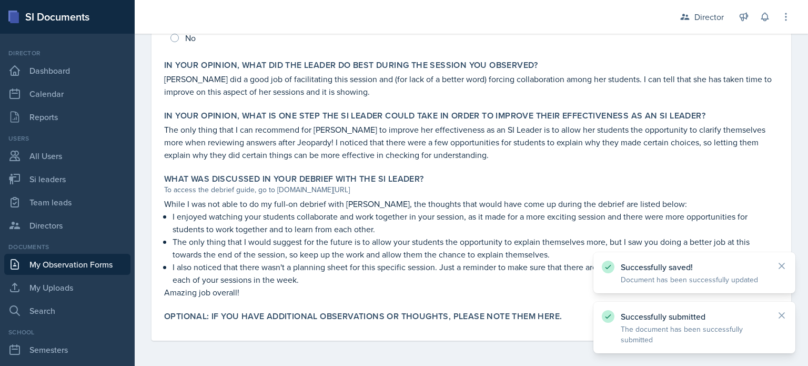
scroll to position [568, 0]
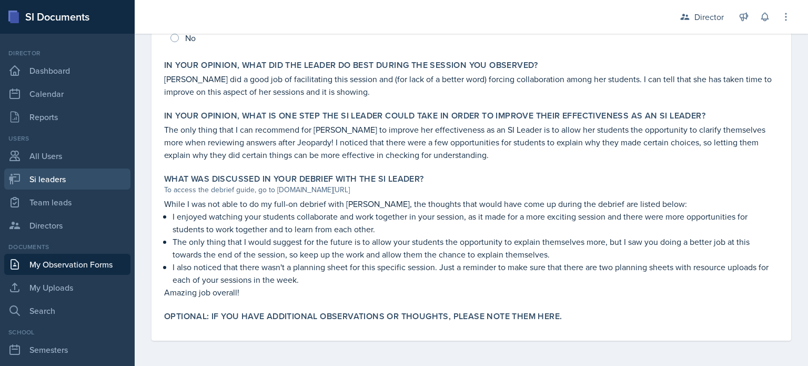
click at [87, 176] on link "Si leaders" at bounding box center [67, 178] width 126 height 21
select select "2bed604d-1099-4043-b1bc-2365e8740244"
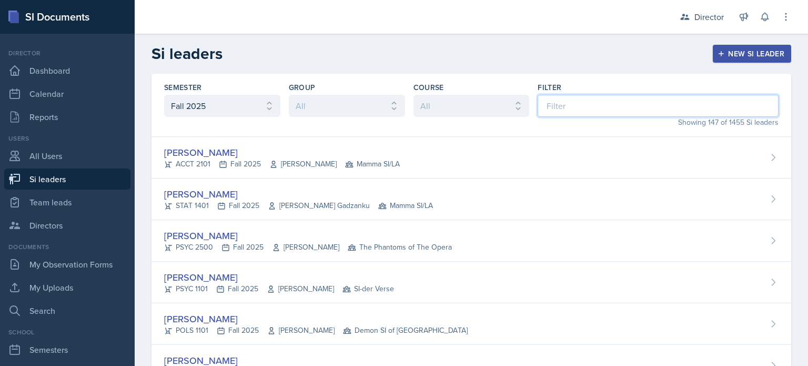
click at [650, 95] on input at bounding box center [658, 106] width 241 height 22
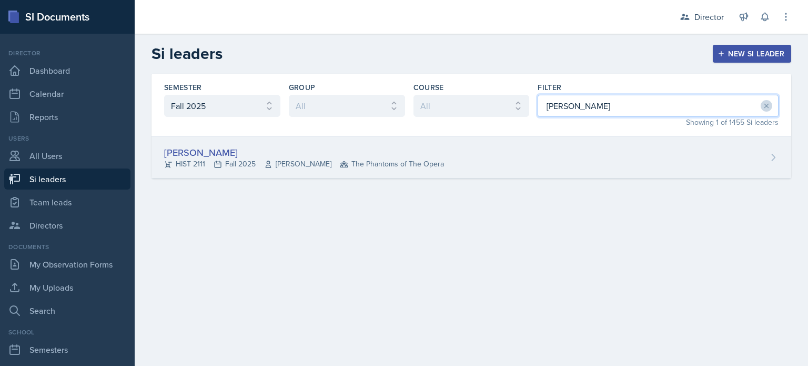
type input "amelia"
click at [593, 155] on div "Amelia Dodson HIST 2111 Fall 2025 John Laaman The Phantoms of The Opera" at bounding box center [472, 158] width 640 height 42
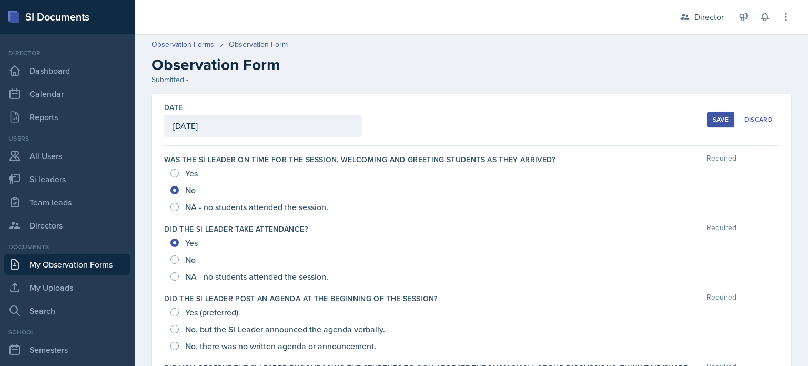
click at [717, 126] on button "Save" at bounding box center [720, 120] width 27 height 16
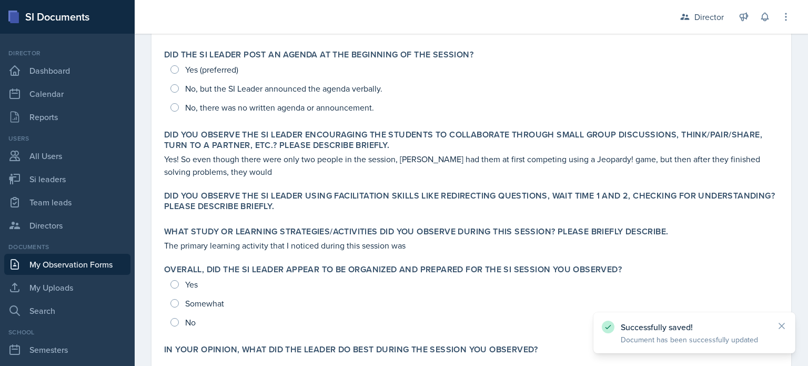
scroll to position [409, 0]
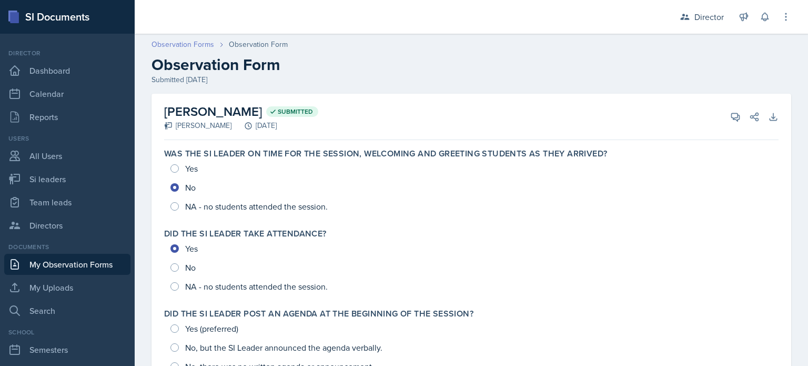
click at [182, 42] on link "Observation Forms" at bounding box center [183, 44] width 63 height 11
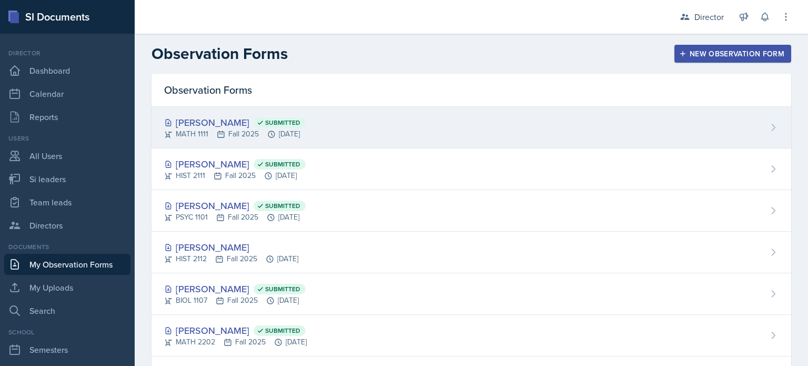
click at [306, 135] on div "MATH 1111 Fall 2025 Oct 9th, 2025" at bounding box center [235, 133] width 142 height 11
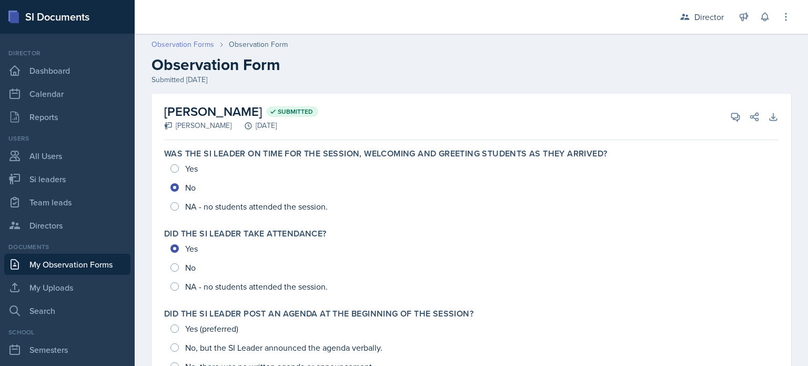
click at [200, 43] on link "Observation Forms" at bounding box center [183, 44] width 63 height 11
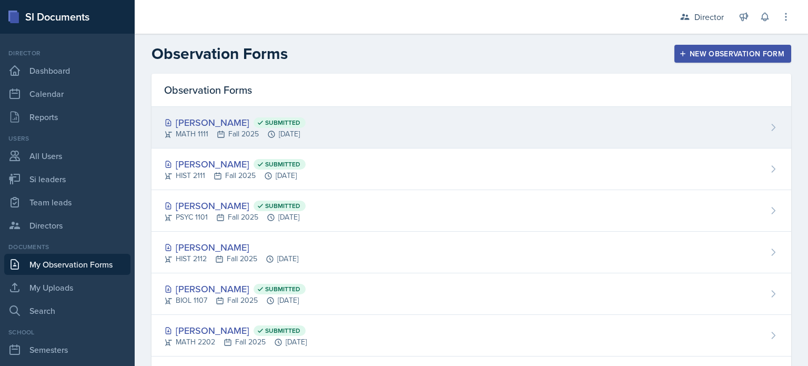
click at [230, 126] on div "Dina Elemam Submitted" at bounding box center [235, 122] width 142 height 14
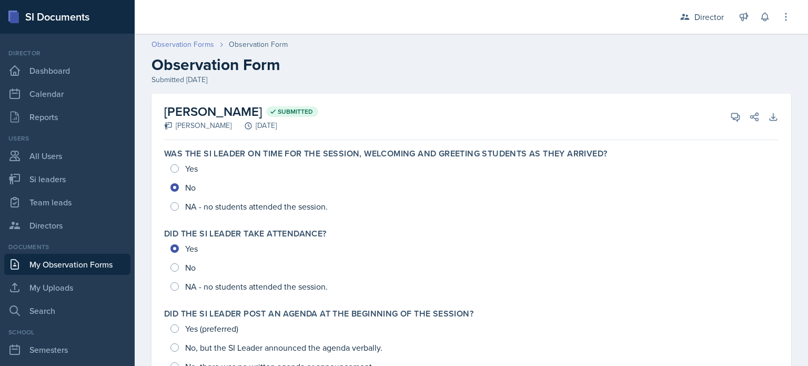
click at [194, 44] on link "Observation Forms" at bounding box center [183, 44] width 63 height 11
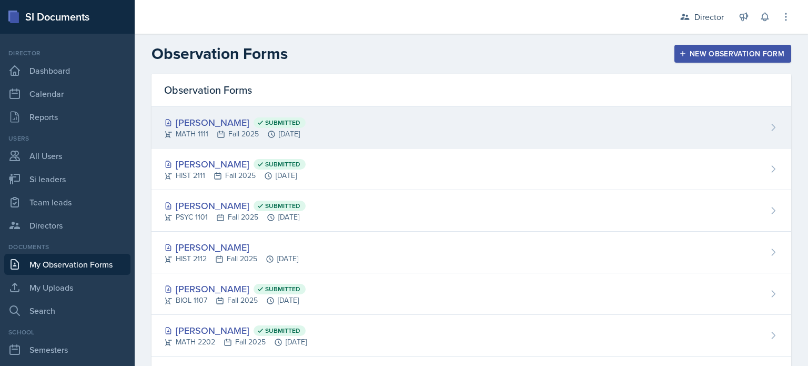
click at [265, 122] on span "Submitted" at bounding box center [282, 122] width 35 height 8
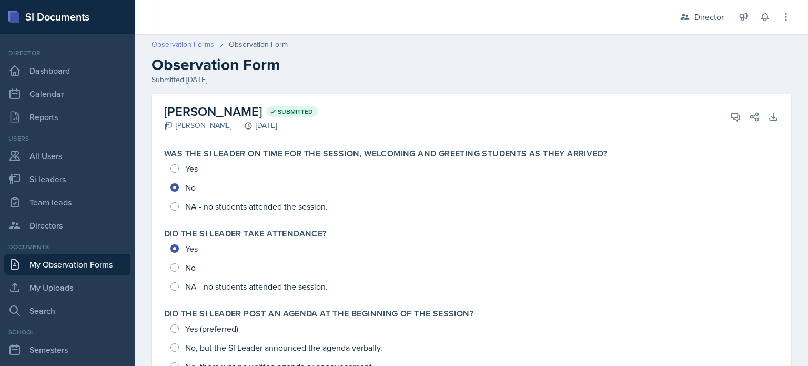
click at [199, 42] on link "Observation Forms" at bounding box center [183, 44] width 63 height 11
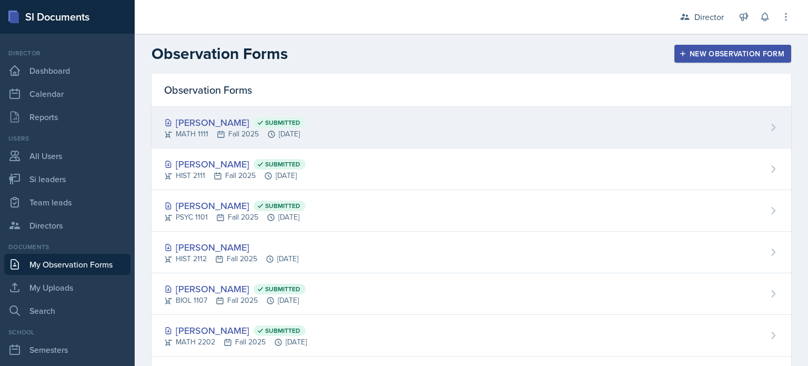
click at [272, 143] on div "Dina Elemam Submitted MATH 1111 Fall 2025 Oct 9th, 2025" at bounding box center [472, 128] width 640 height 42
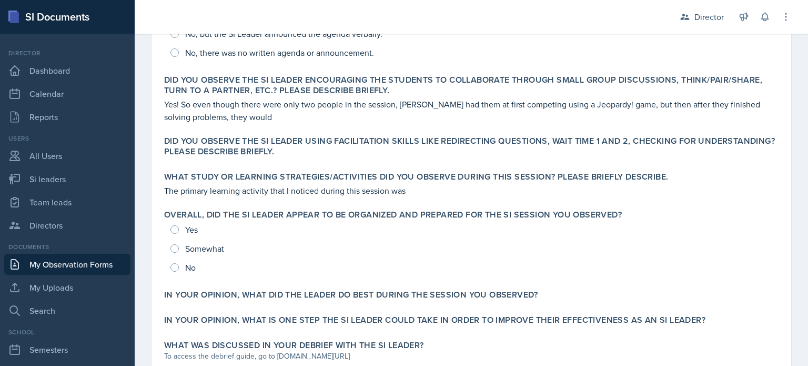
scroll to position [379, 0]
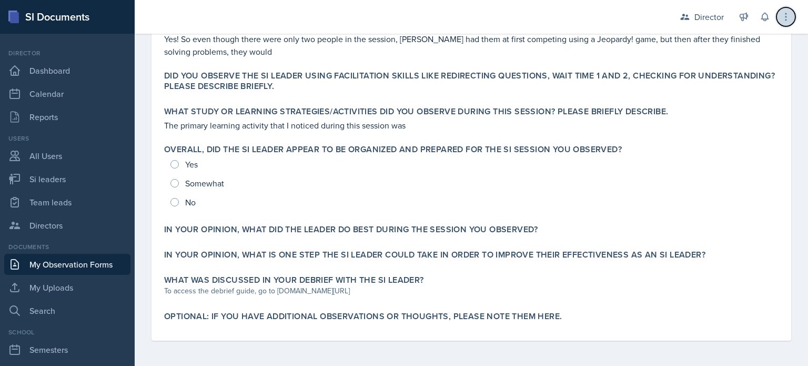
click at [780, 23] on button at bounding box center [786, 16] width 19 height 19
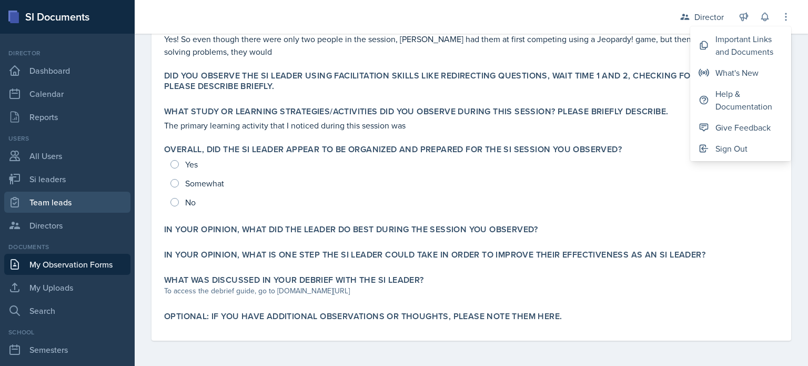
click at [61, 195] on link "Team leads" at bounding box center [67, 202] width 126 height 21
select select "2bed604d-1099-4043-b1bc-2365e8740244"
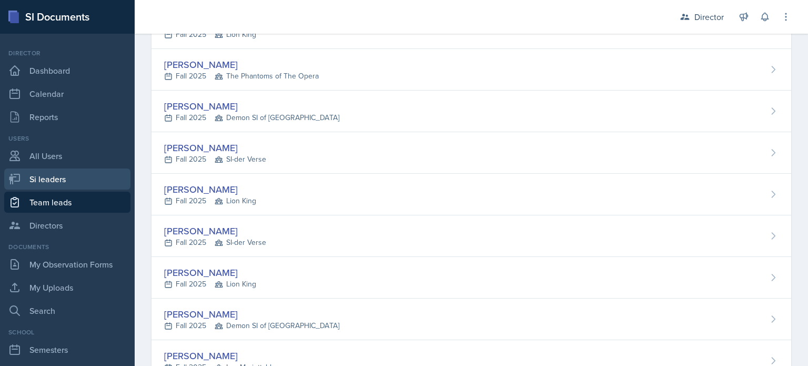
click at [83, 188] on link "Si leaders" at bounding box center [67, 178] width 126 height 21
select select "2bed604d-1099-4043-b1bc-2365e8740244"
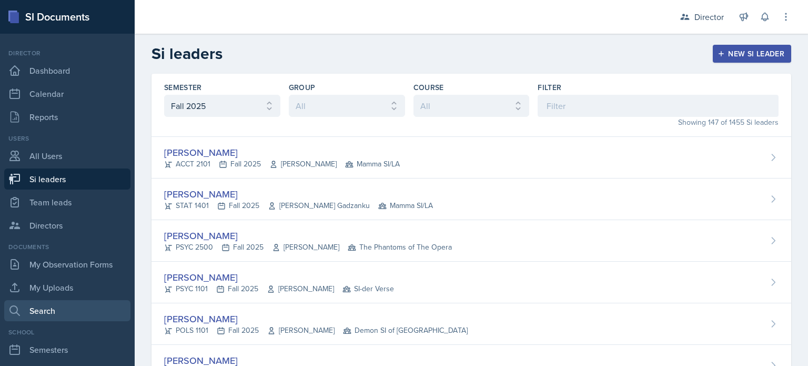
click at [76, 306] on link "Search" at bounding box center [67, 310] width 126 height 21
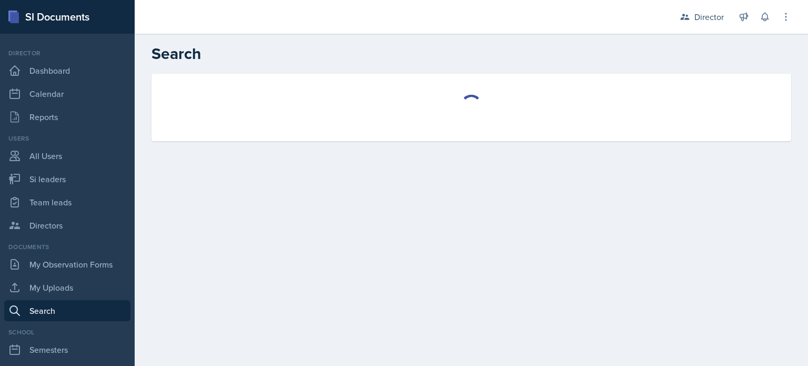
select select "all"
select select "1"
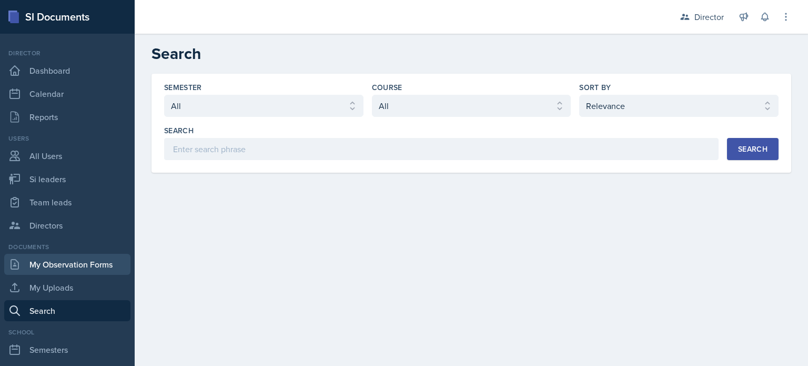
click at [86, 269] on link "My Observation Forms" at bounding box center [67, 264] width 126 height 21
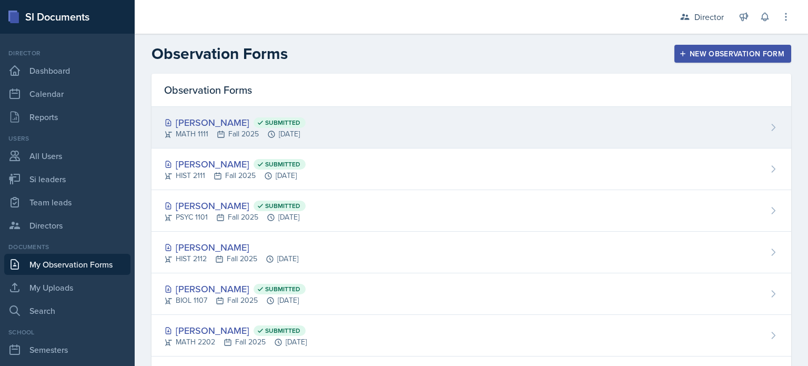
click at [256, 142] on div "Dina Elemam Submitted MATH 1111 Fall 2025 Oct 9th, 2025" at bounding box center [472, 128] width 640 height 42
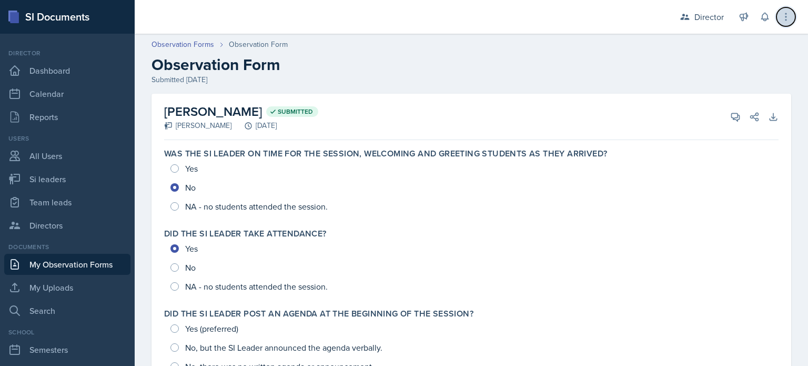
click at [778, 20] on button at bounding box center [786, 16] width 19 height 19
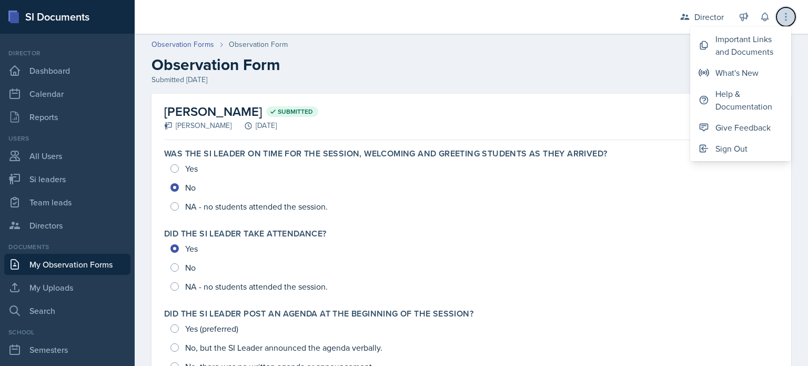
click at [778, 20] on button at bounding box center [786, 16] width 19 height 19
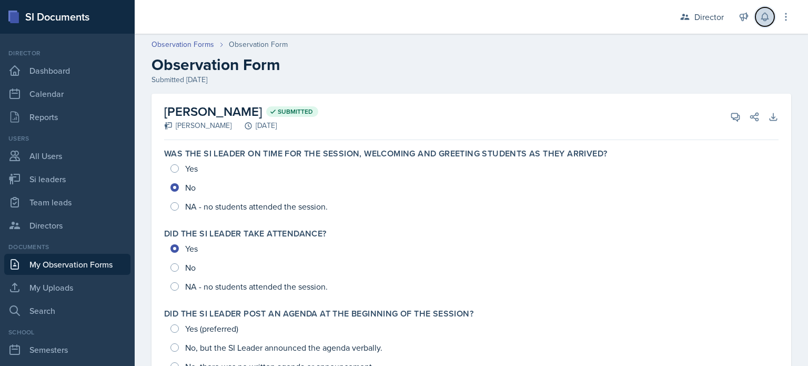
click at [764, 15] on icon at bounding box center [765, 17] width 11 height 11
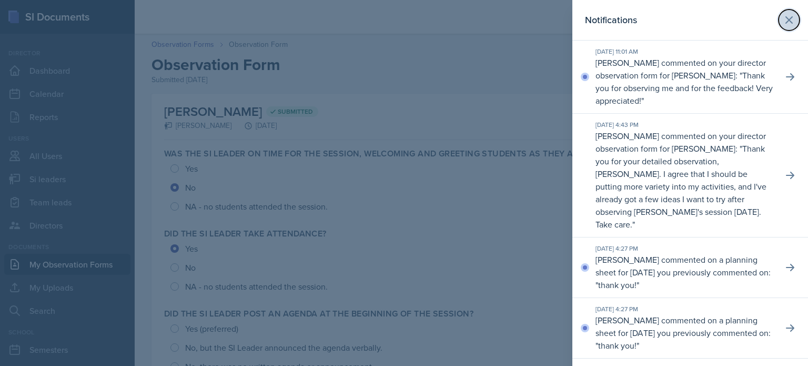
click at [783, 23] on icon at bounding box center [789, 20] width 13 height 13
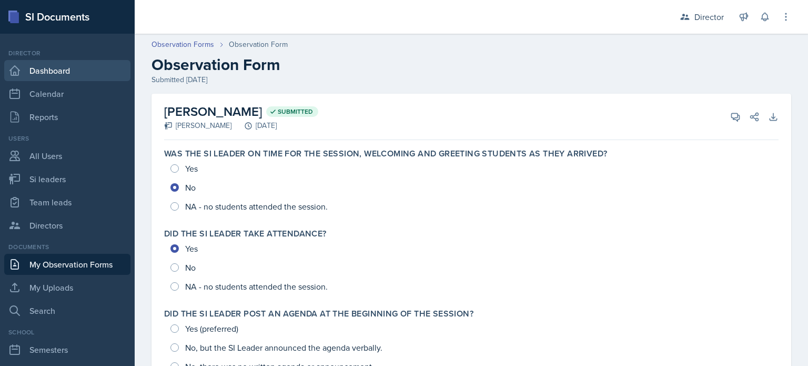
click at [70, 63] on link "Dashboard" at bounding box center [67, 70] width 126 height 21
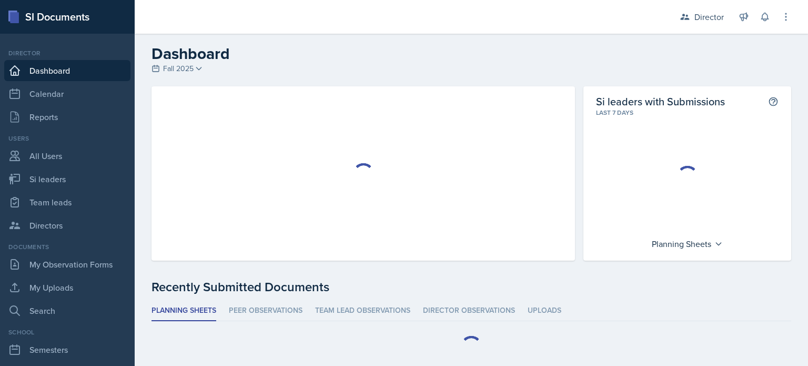
click at [70, 63] on link "Dashboard" at bounding box center [67, 70] width 126 height 21
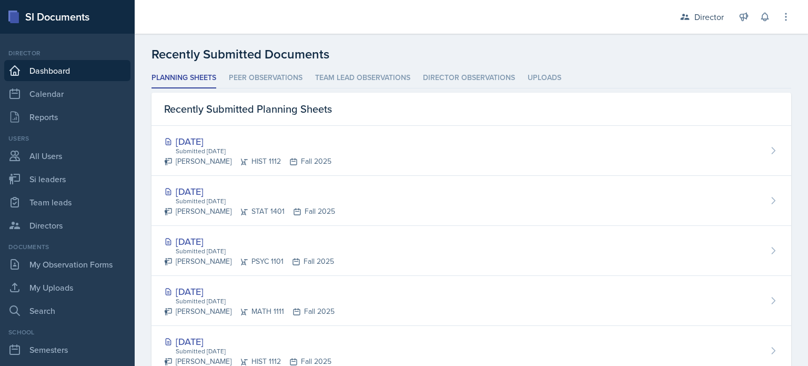
scroll to position [280, 0]
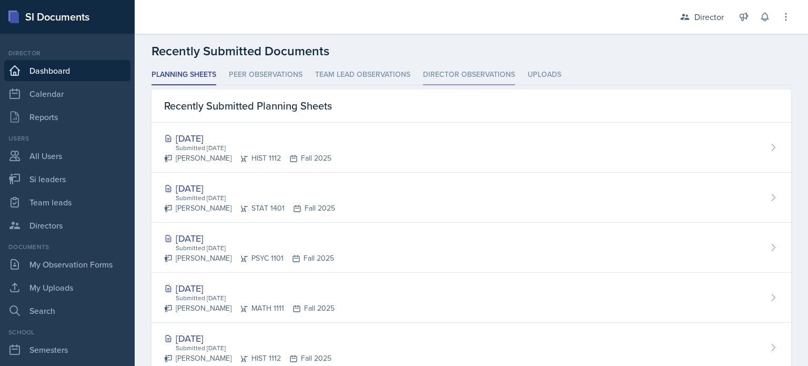
click at [459, 66] on li "Director Observations" at bounding box center [469, 75] width 92 height 21
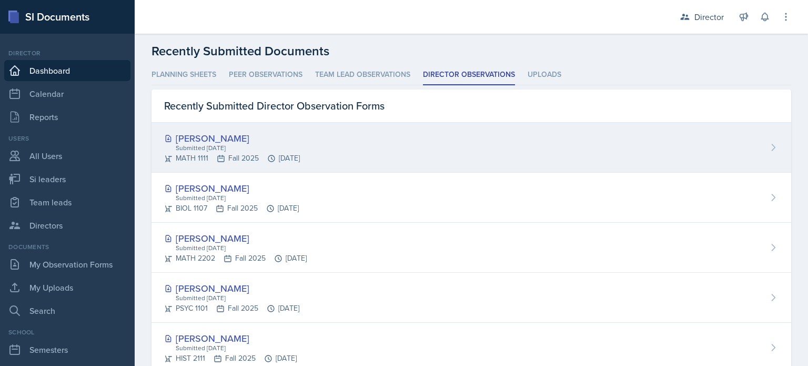
click at [280, 165] on div "Dina Elemam Submitted Oct 9th, 2025 MATH 1111 Fall 2025 Oct 9th, 2025" at bounding box center [472, 148] width 640 height 50
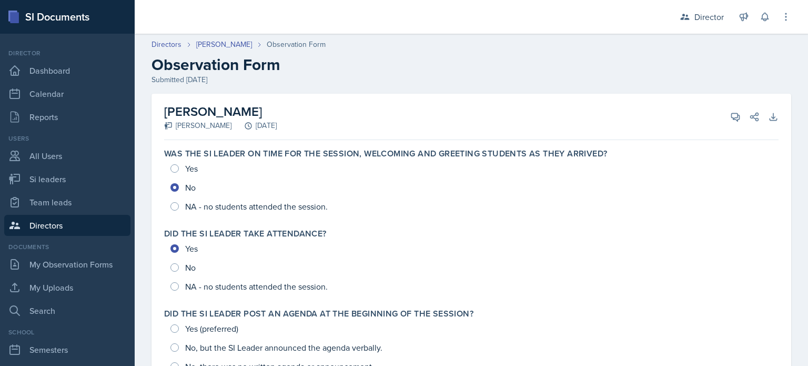
click at [722, 118] on div "View Comments Comments Send Share" at bounding box center [741, 117] width 38 height 11
click at [730, 120] on icon at bounding box center [735, 117] width 11 height 11
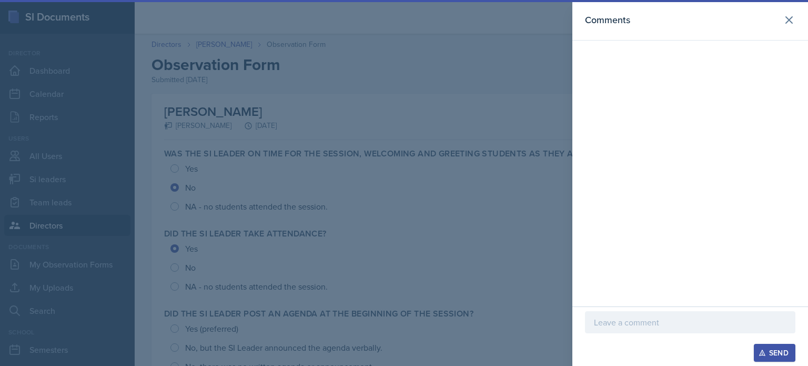
click at [614, 325] on p at bounding box center [690, 322] width 193 height 13
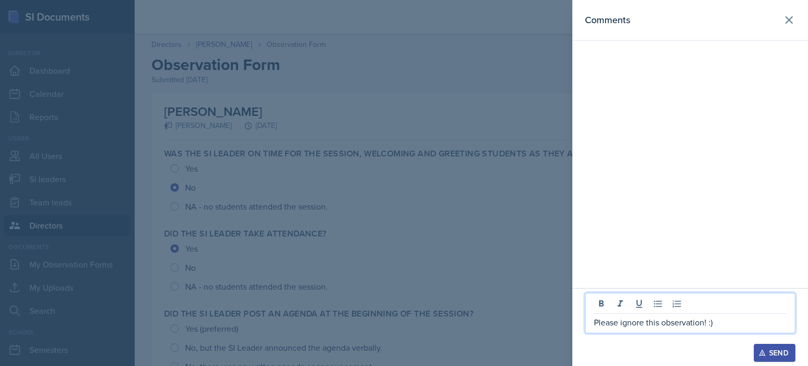
click at [764, 349] on icon "button" at bounding box center [762, 352] width 7 height 7
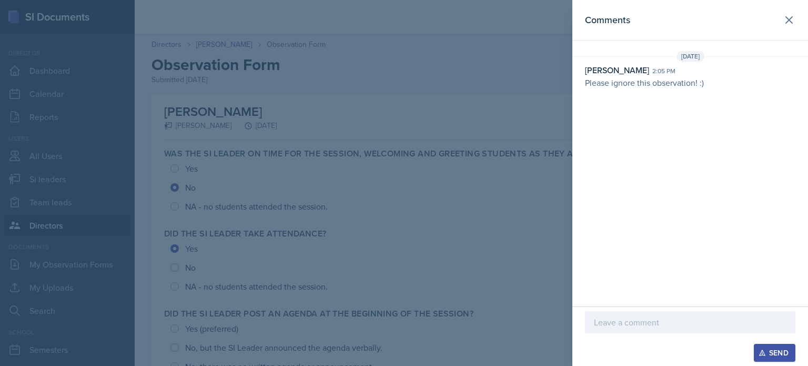
click at [246, 63] on div at bounding box center [404, 183] width 808 height 366
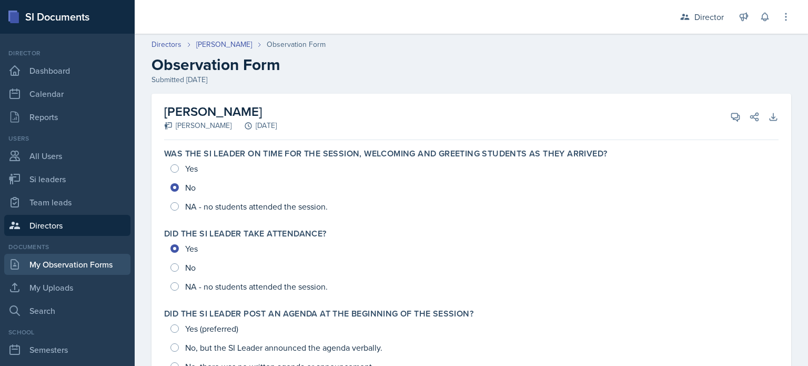
click at [68, 264] on link "My Observation Forms" at bounding box center [67, 264] width 126 height 21
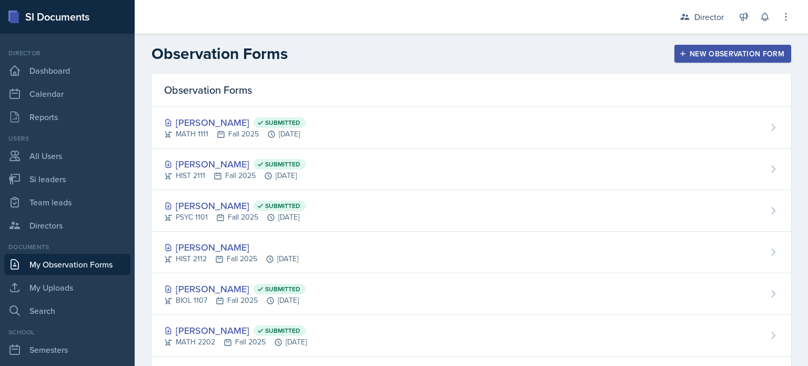
drag, startPoint x: 669, startPoint y: 58, endPoint x: 657, endPoint y: 63, distance: 13.3
click at [675, 58] on button "New Observation Form" at bounding box center [733, 54] width 117 height 18
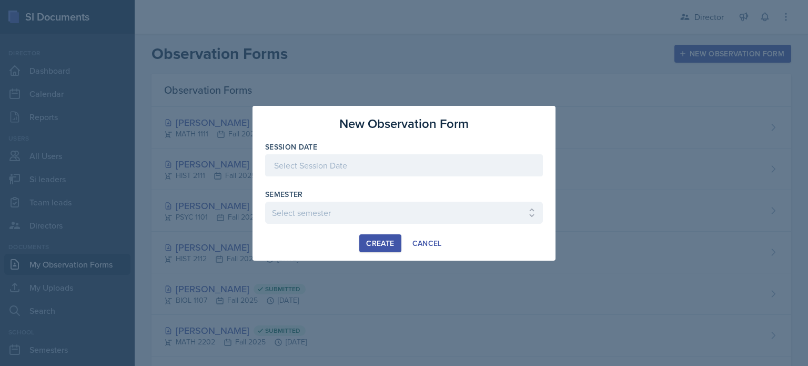
click at [288, 161] on div at bounding box center [404, 165] width 278 height 22
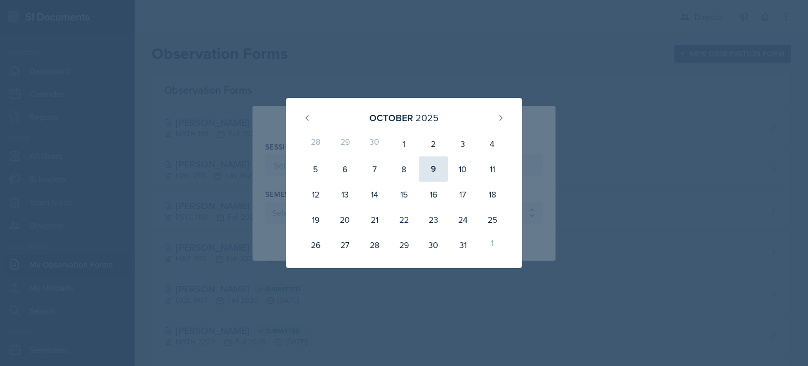
click at [425, 166] on div "9" at bounding box center [433, 168] width 29 height 25
type input "October 9th, 2025"
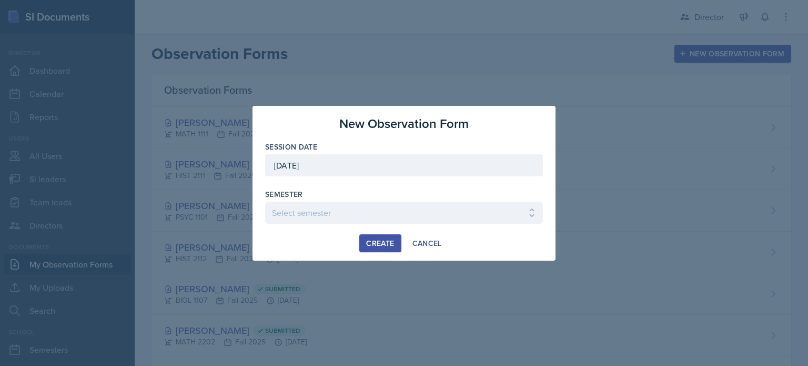
click at [330, 198] on div "Semester" at bounding box center [404, 194] width 278 height 11
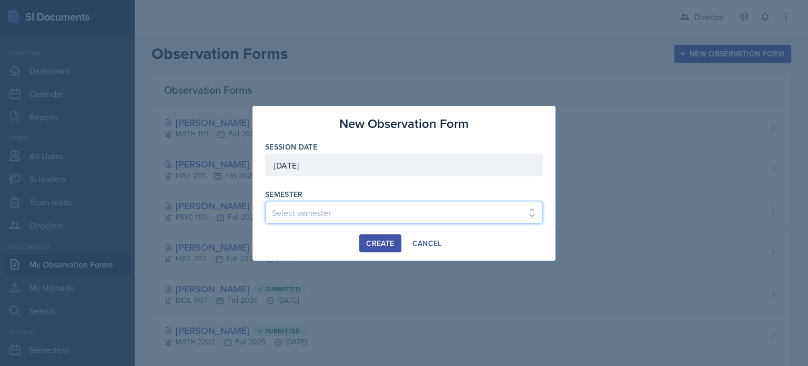
click at [312, 218] on select "Select semester Fall 2025 Summer 2025 Spring 2025 Fall 2024 Summer 2024 Spring …" at bounding box center [404, 213] width 278 height 22
select select "2bed604d-1099-4043-b1bc-2365e8740244"
click at [265, 202] on select "Select semester Fall 2025 Summer 2025 Spring 2025 Fall 2024 Summer 2024 Spring …" at bounding box center [404, 213] width 278 height 22
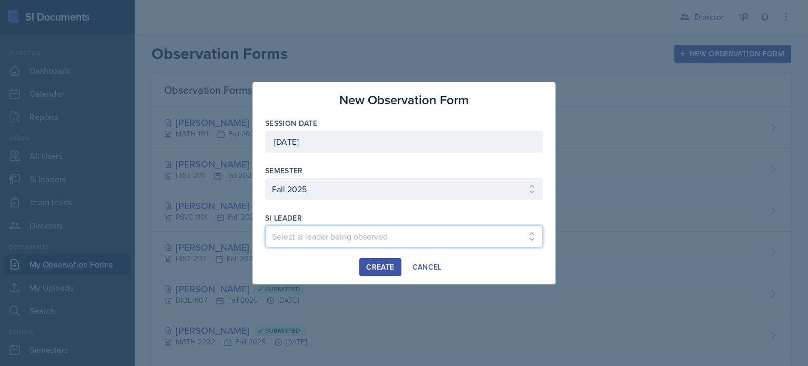
click at [324, 239] on select "Select si leader being observed Rayann Afani Sam Alderton Malk Almimar James Co…" at bounding box center [404, 236] width 278 height 22
select select "91a13cad-b4d8-4d8c-9bdb-46da39246757"
click at [265, 225] on select "Select si leader being observed Rayann Afani Sam Alderton Malk Almimar James Co…" at bounding box center [404, 236] width 278 height 22
click at [379, 255] on div at bounding box center [404, 252] width 278 height 11
click at [377, 268] on div "Create" at bounding box center [380, 267] width 28 height 8
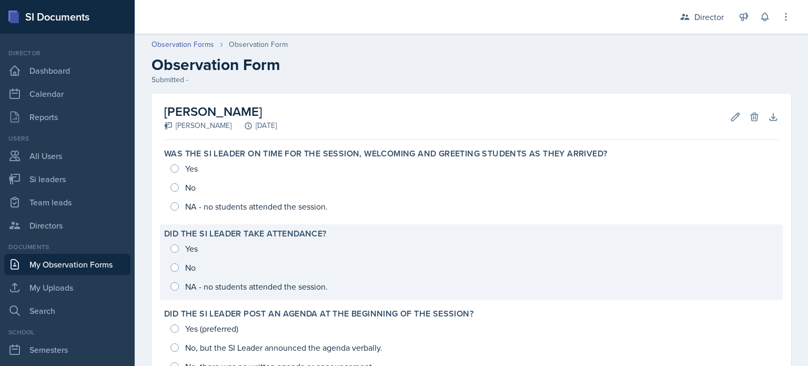
click at [233, 224] on div "Did the SI Leader take attendance? Yes No NA - no students attended the session." at bounding box center [471, 262] width 623 height 76
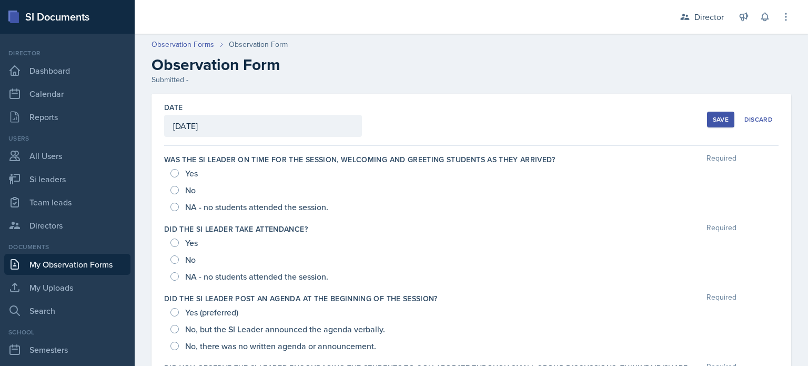
click at [242, 171] on div "Yes" at bounding box center [472, 173] width 602 height 17
click at [191, 189] on span "No" at bounding box center [190, 190] width 11 height 11
click at [179, 189] on input "No" at bounding box center [175, 190] width 8 height 8
radio input "true"
click at [181, 242] on div "Yes" at bounding box center [185, 242] width 29 height 17
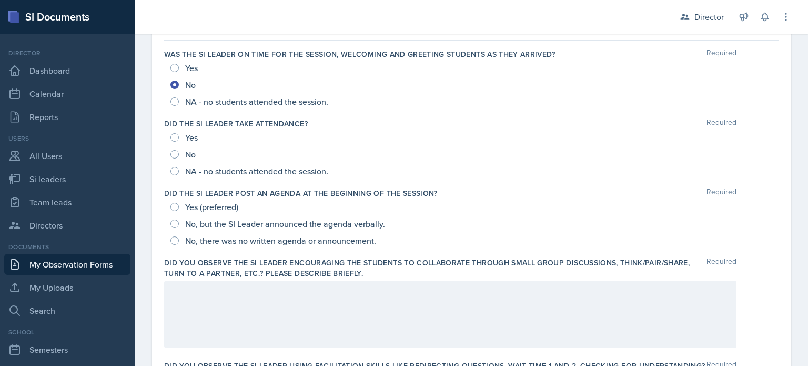
scroll to position [107, 0]
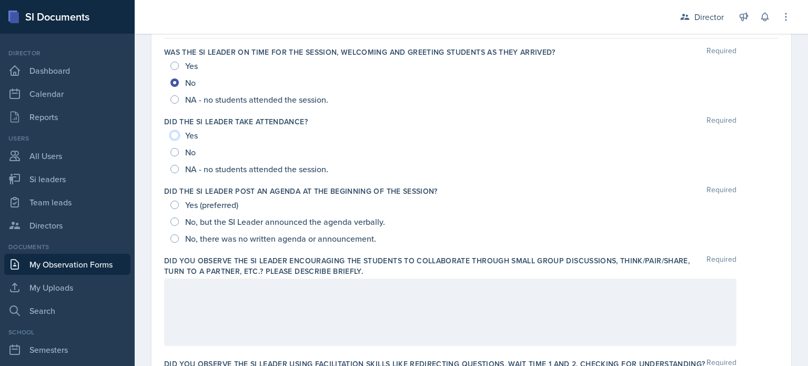
click at [175, 134] on input "Yes" at bounding box center [175, 135] width 8 height 8
radio input "true"
click at [175, 222] on input "No, but the SI Leader announced the agenda verbally." at bounding box center [175, 221] width 8 height 8
radio input "true"
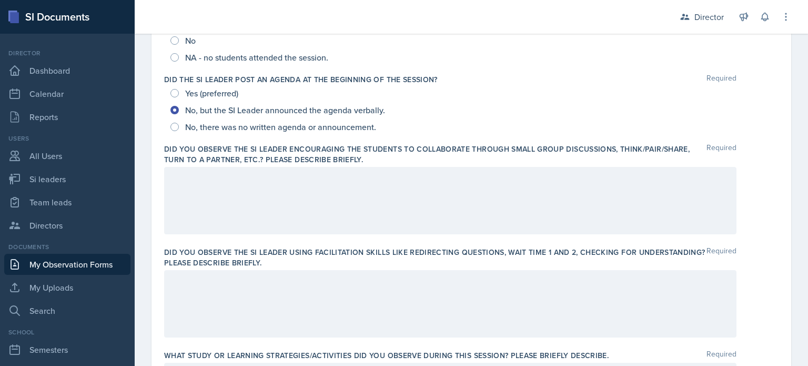
click at [240, 220] on div at bounding box center [450, 200] width 573 height 67
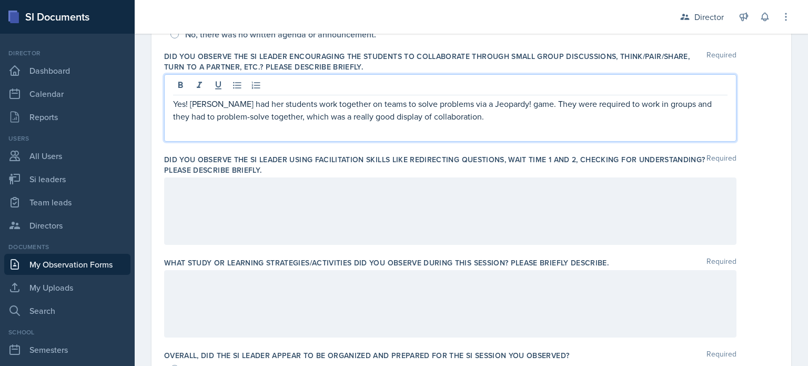
scroll to position [309, 0]
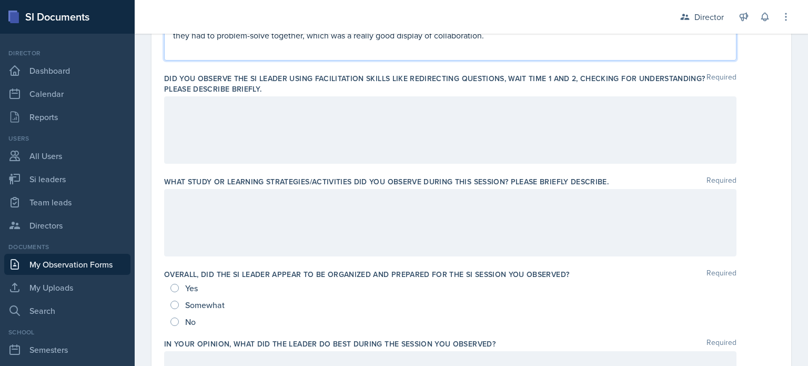
click at [450, 136] on div at bounding box center [450, 129] width 573 height 67
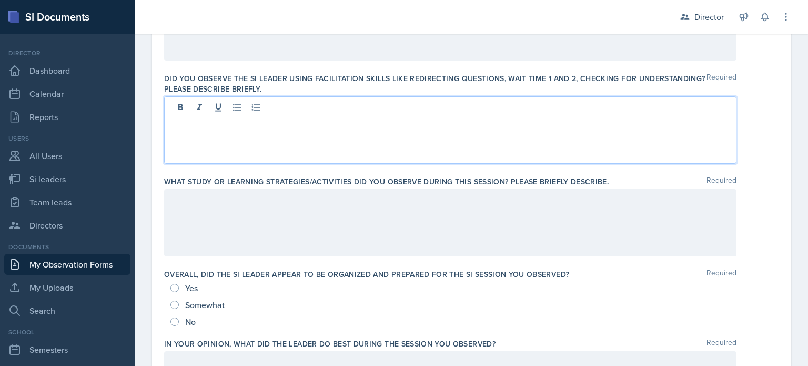
scroll to position [393, 0]
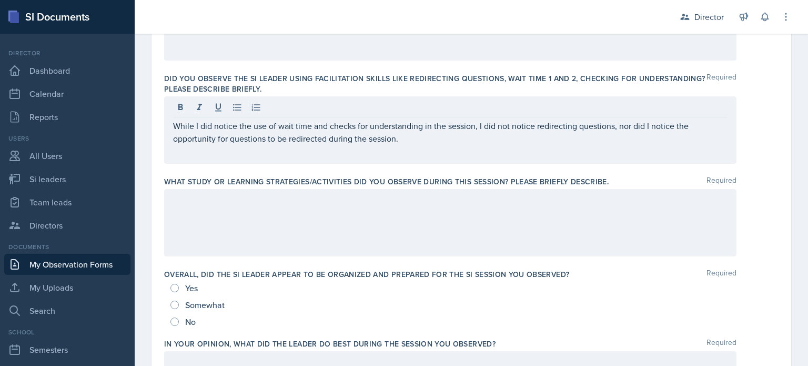
click at [425, 209] on div at bounding box center [450, 222] width 573 height 67
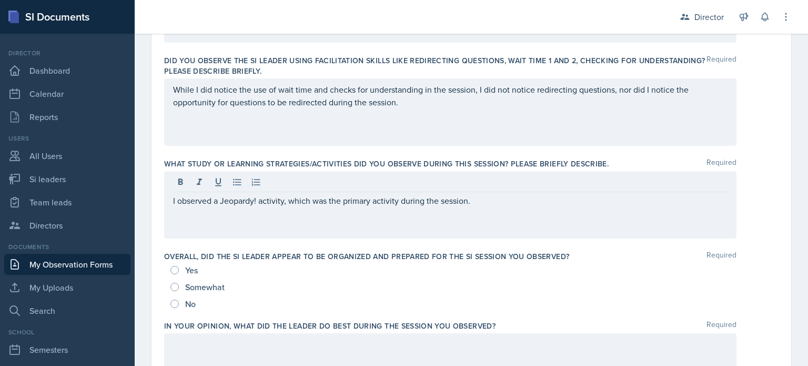
click at [193, 270] on span "Yes" at bounding box center [191, 270] width 13 height 11
click at [179, 270] on input "Yes" at bounding box center [175, 270] width 8 height 8
radio input "true"
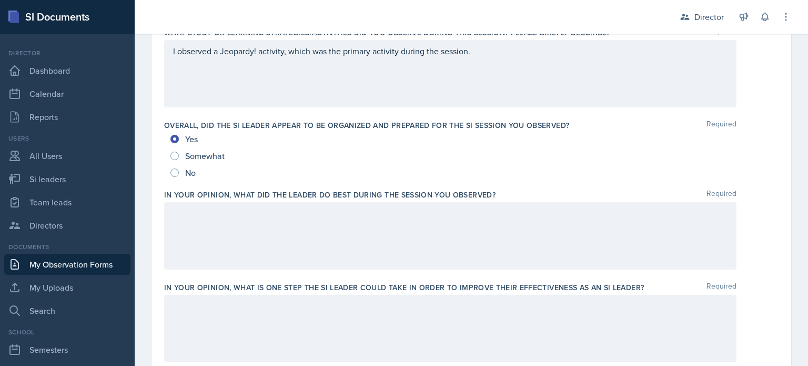
click at [217, 246] on div at bounding box center [450, 235] width 573 height 67
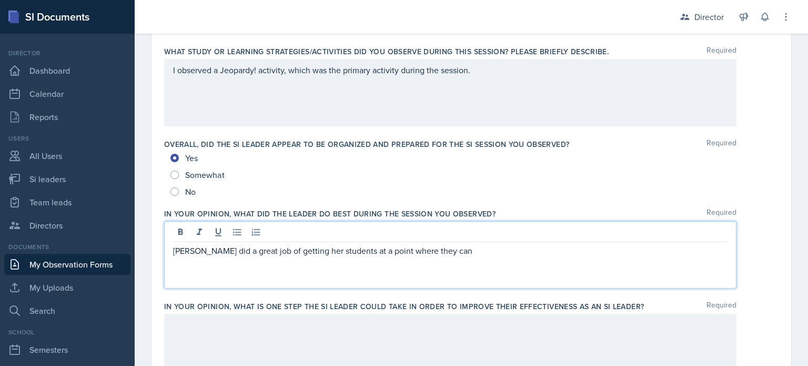
scroll to position [516, 0]
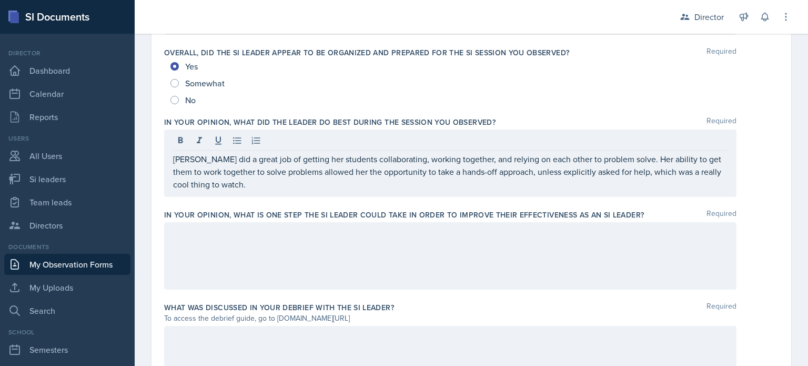
click at [375, 239] on div at bounding box center [450, 255] width 573 height 67
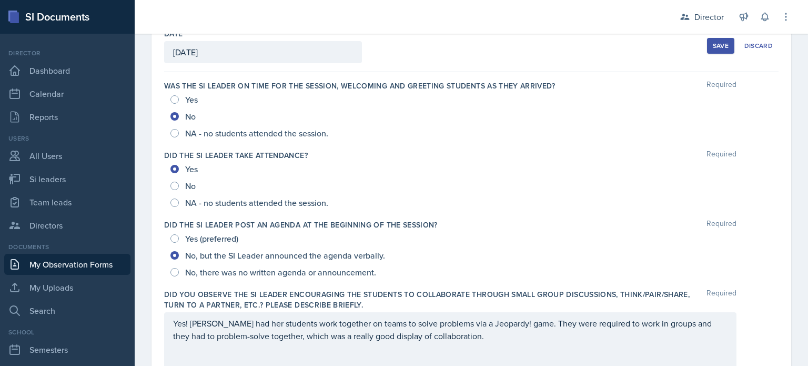
scroll to position [0, 0]
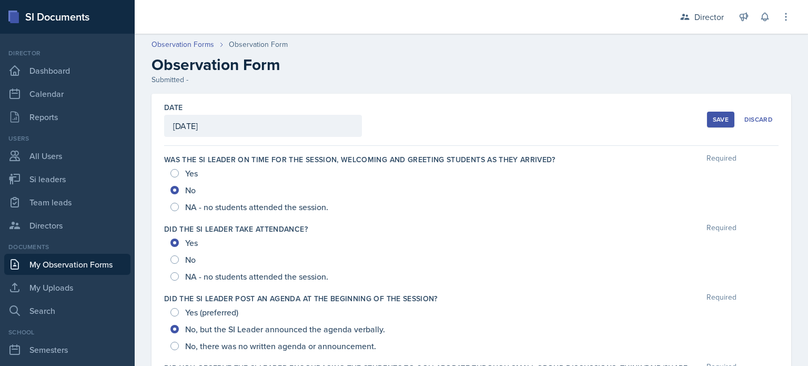
click at [713, 120] on div "Save" at bounding box center [721, 119] width 16 height 8
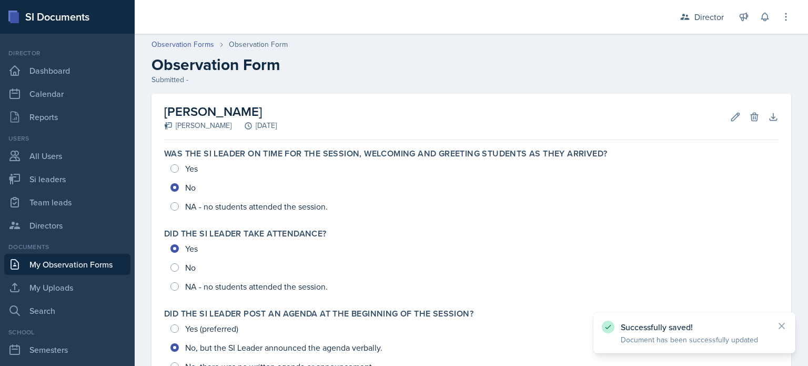
drag, startPoint x: 178, startPoint y: 3, endPoint x: 375, endPoint y: 122, distance: 229.7
click at [375, 122] on div "Dina Elemam Christian Wiggins October 9th, 2025 Edit Delete Download Autosaving" at bounding box center [471, 117] width 615 height 46
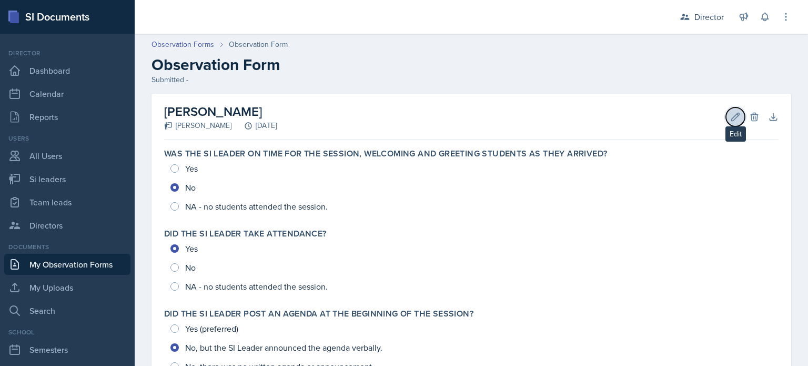
click at [732, 115] on icon at bounding box center [736, 117] width 8 height 8
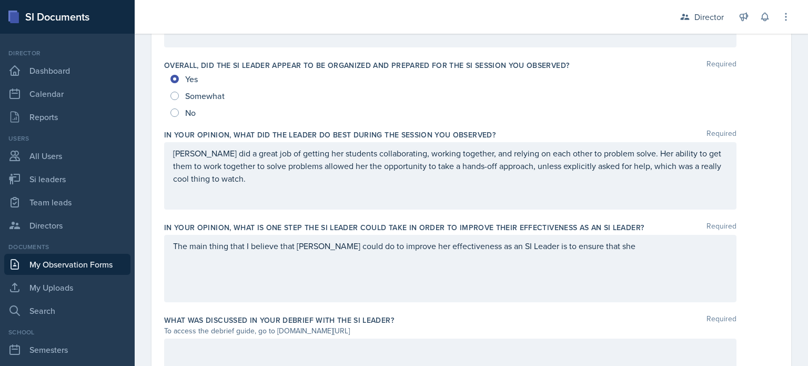
scroll to position [604, 0]
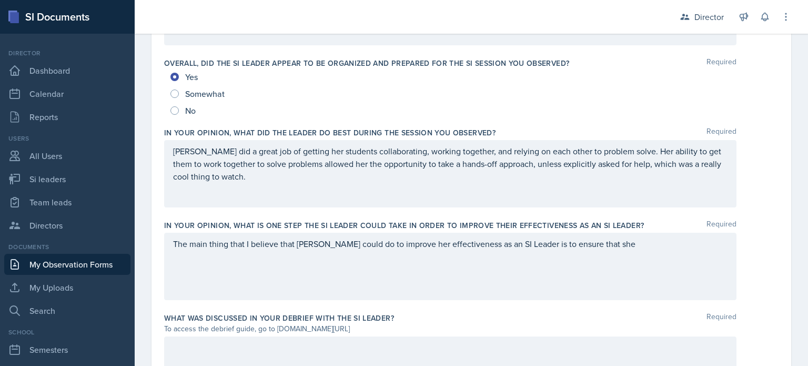
click at [532, 191] on div "Dina did a great job of getting her students collaborating, working together, a…" at bounding box center [450, 173] width 573 height 67
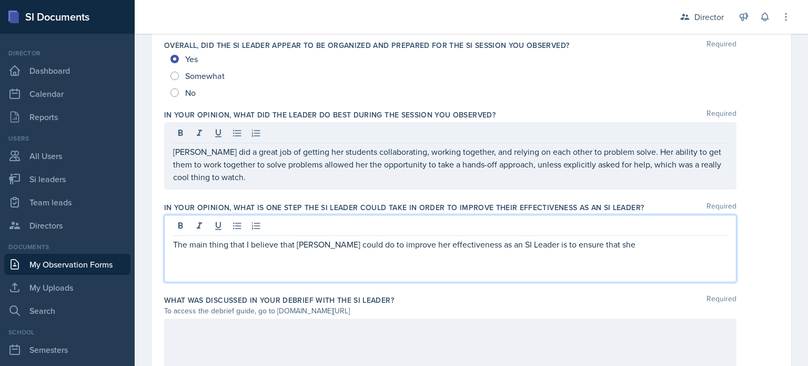
click at [600, 230] on div "The main thing that I believe that Dina could do to improve her effectiveness a…" at bounding box center [450, 248] width 573 height 67
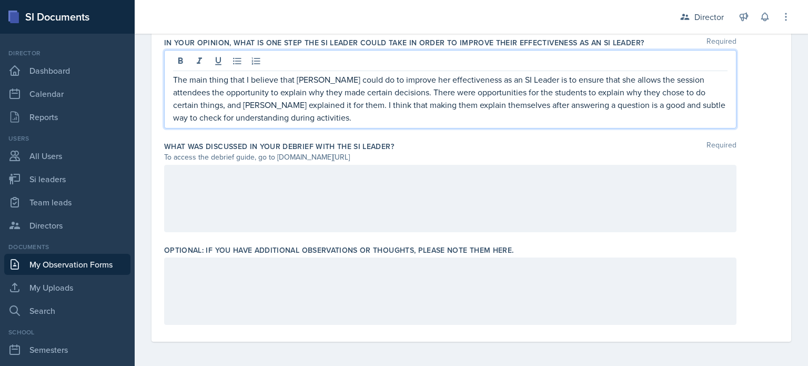
click at [514, 217] on div at bounding box center [450, 198] width 573 height 67
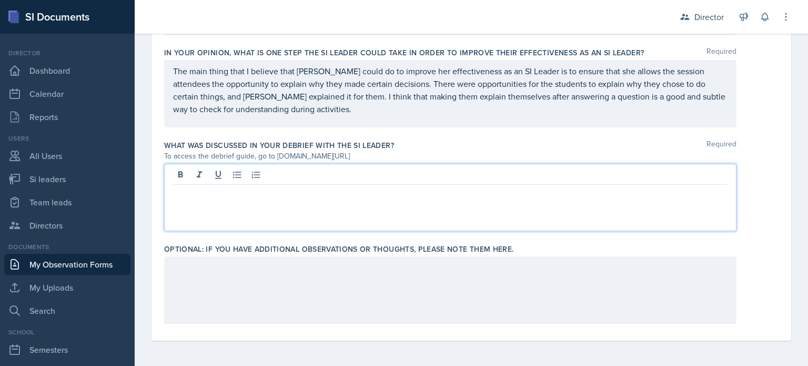
scroll to position [776, 0]
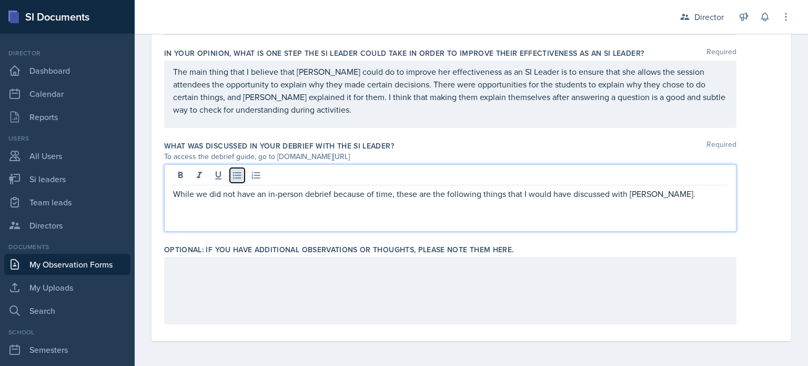
click at [236, 176] on icon at bounding box center [237, 175] width 11 height 11
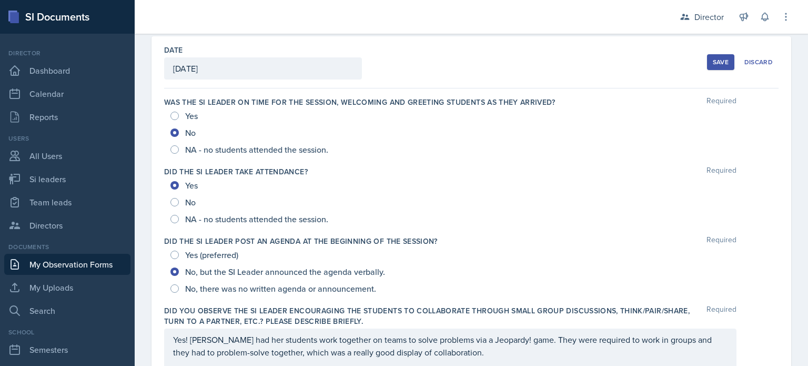
scroll to position [0, 0]
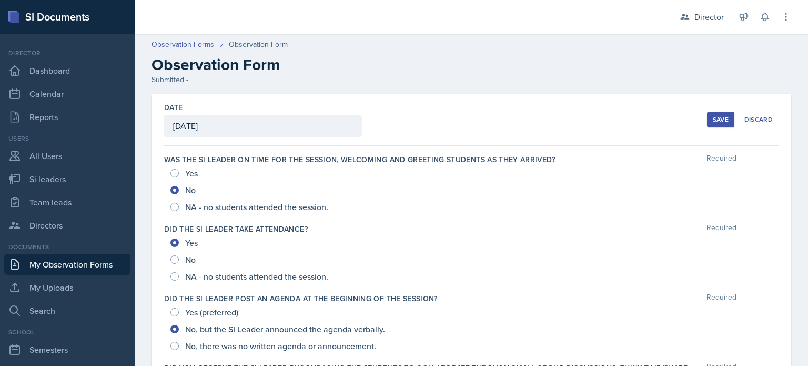
click at [715, 125] on button "Save" at bounding box center [720, 120] width 27 height 16
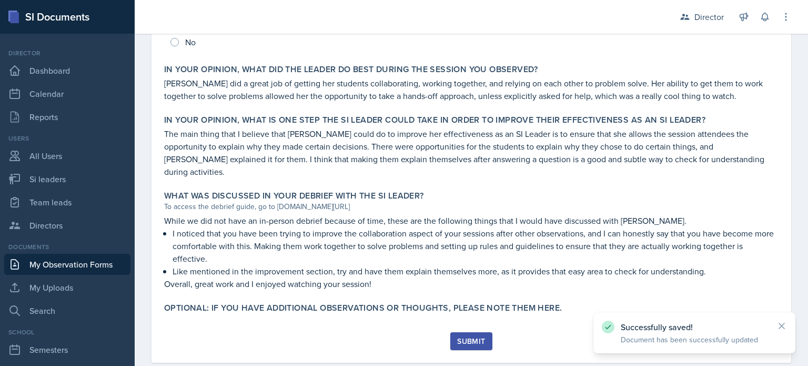
scroll to position [573, 0]
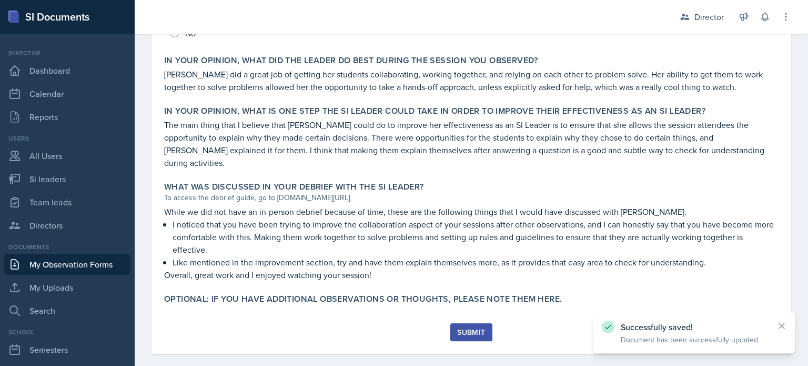
click at [474, 323] on button "Submit" at bounding box center [471, 332] width 42 height 18
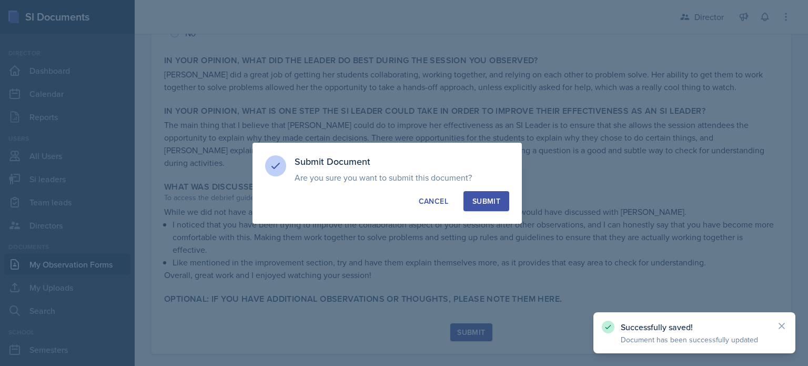
click at [480, 203] on div "Submit" at bounding box center [487, 201] width 28 height 11
radio input "true"
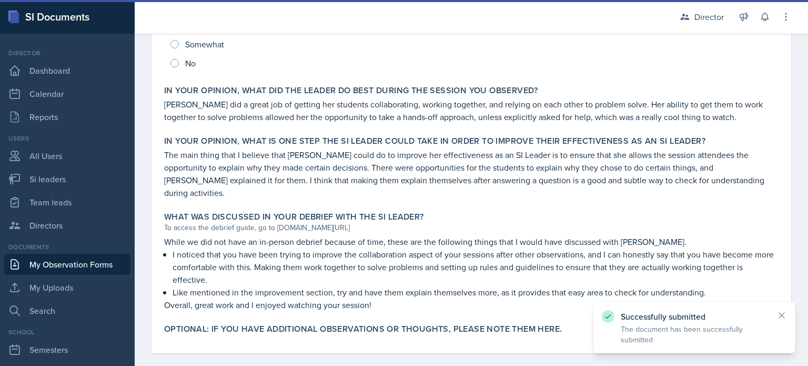
scroll to position [0, 0]
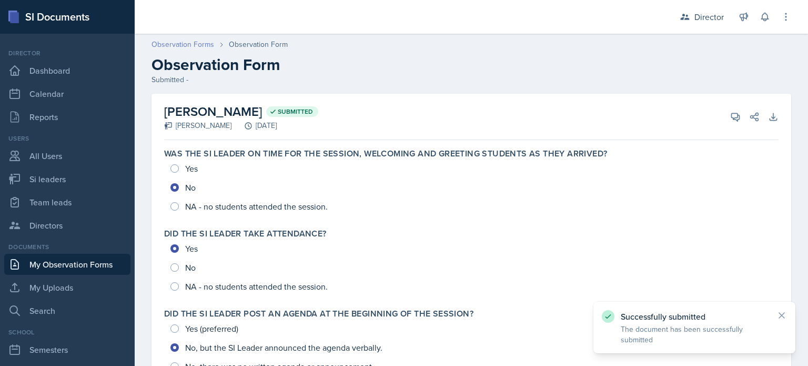
click at [200, 47] on link "Observation Forms" at bounding box center [183, 44] width 63 height 11
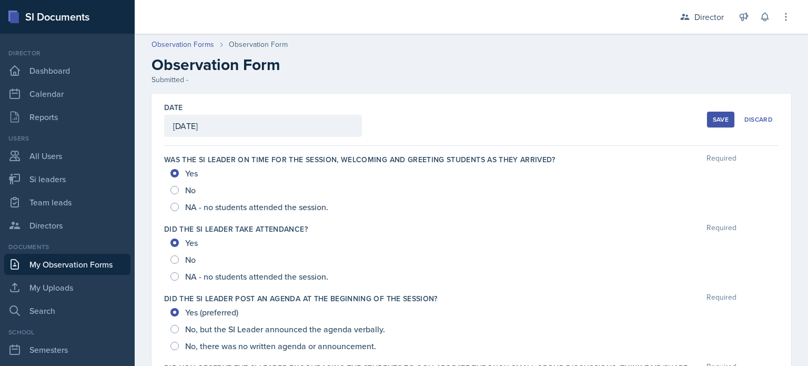
scroll to position [776, 0]
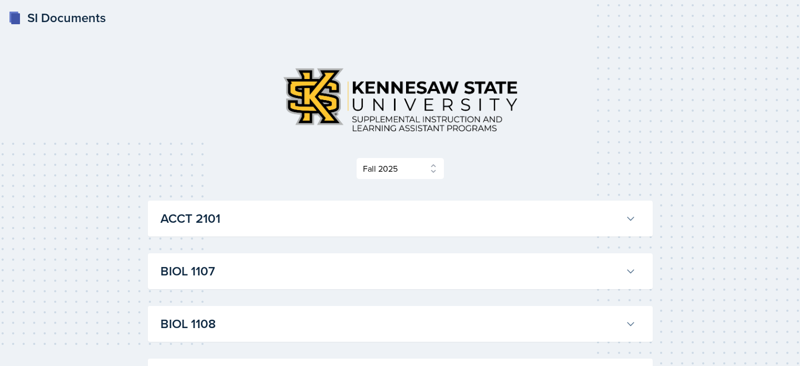
select select "2bed604d-1099-4043-b1bc-2365e8740244"
